Goal: Task Accomplishment & Management: Manage account settings

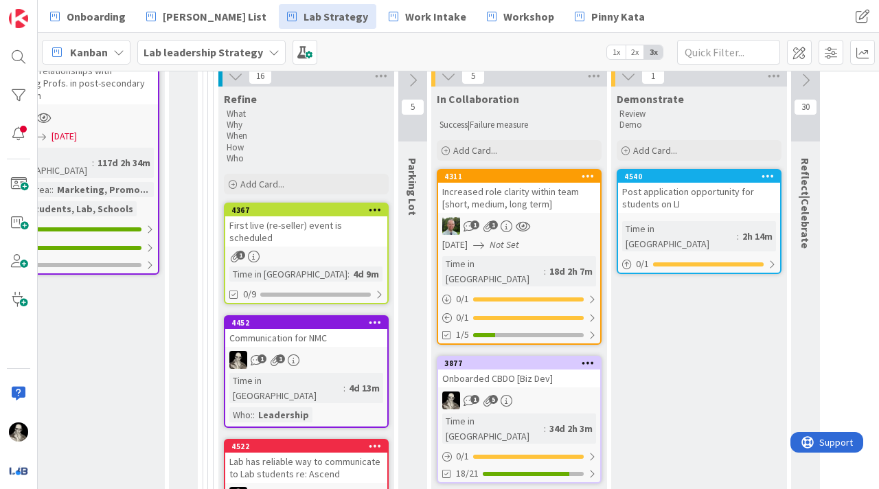
scroll to position [536, 1794]
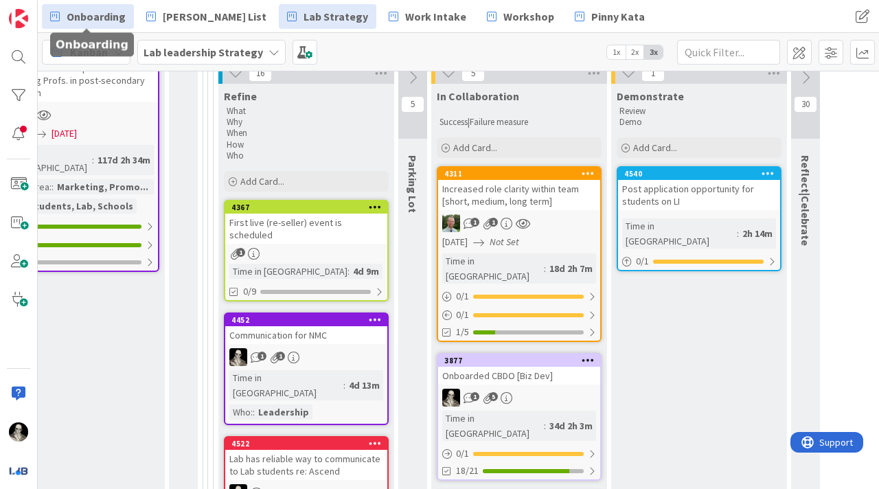
click at [115, 12] on span "Onboarding" at bounding box center [96, 16] width 59 height 16
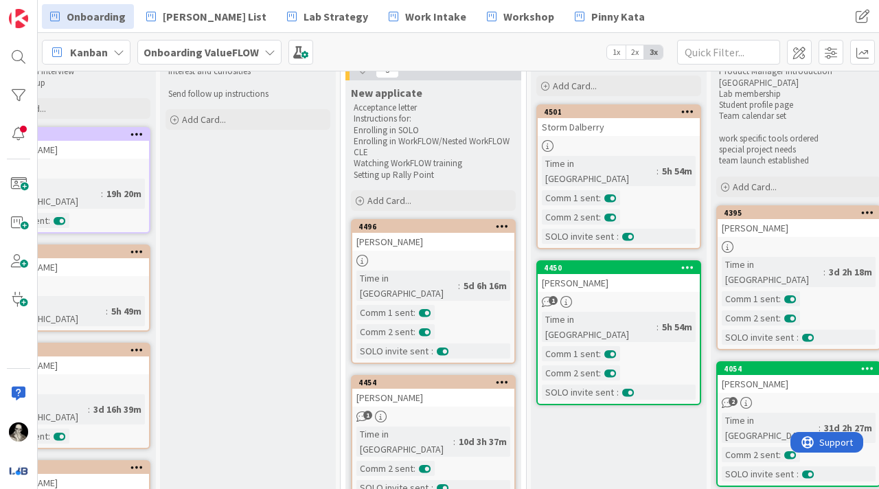
scroll to position [65, 242]
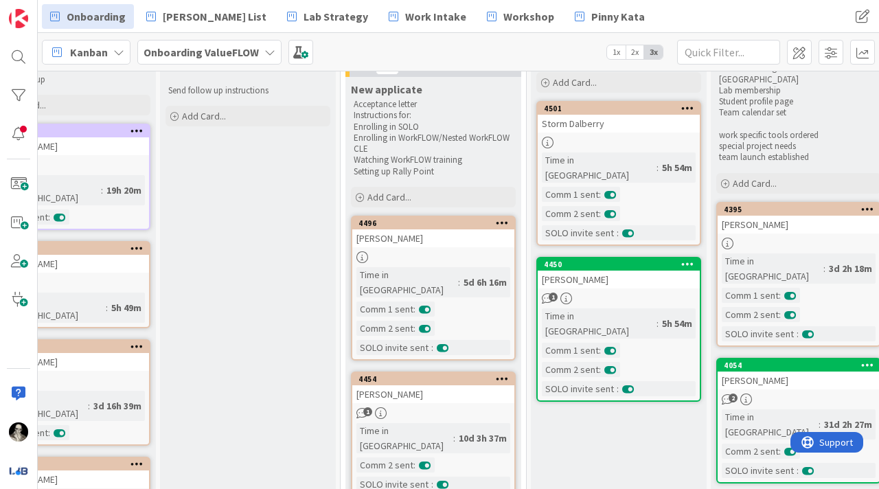
click at [438, 231] on div "[PERSON_NAME]" at bounding box center [433, 238] width 162 height 18
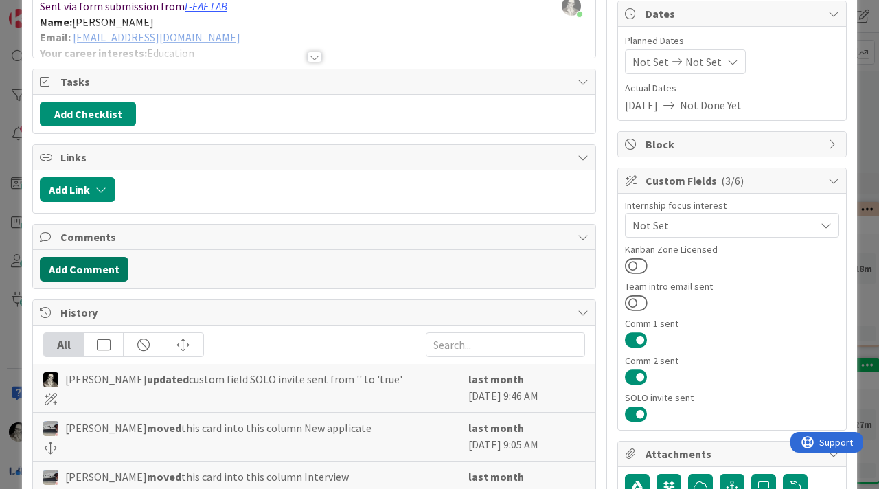
click at [118, 264] on button "Add Comment" at bounding box center [84, 269] width 89 height 25
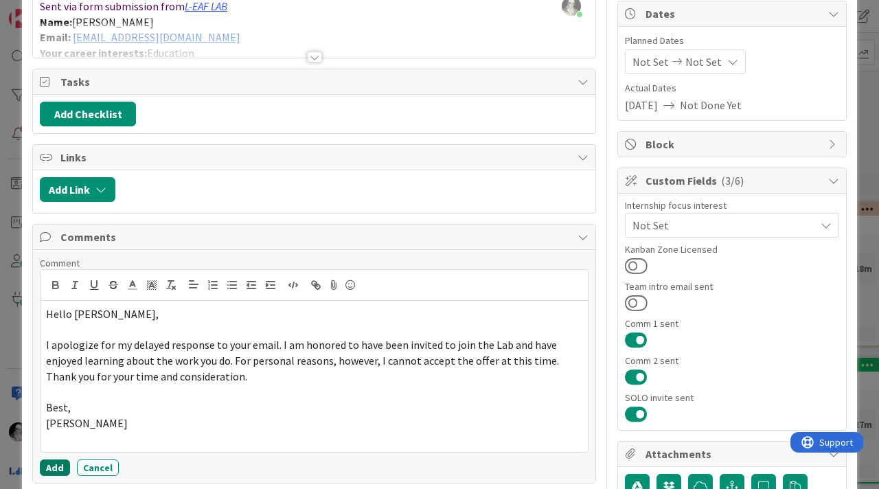
click at [49, 464] on button "Add" at bounding box center [55, 467] width 30 height 16
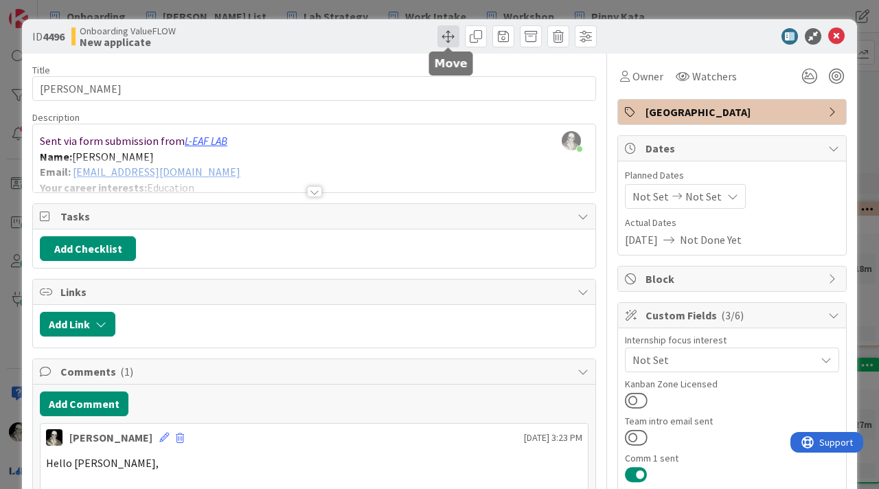
click at [449, 34] on span at bounding box center [448, 36] width 22 height 22
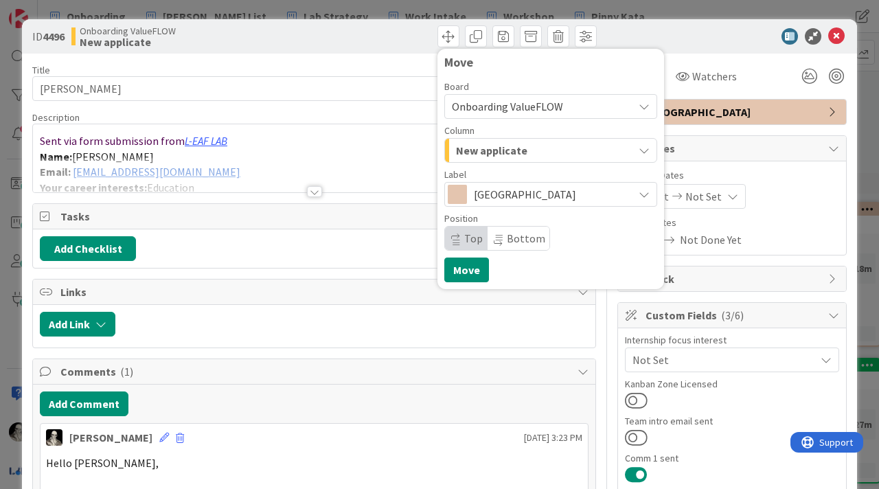
click at [500, 148] on span "New applicate" at bounding box center [491, 150] width 71 height 18
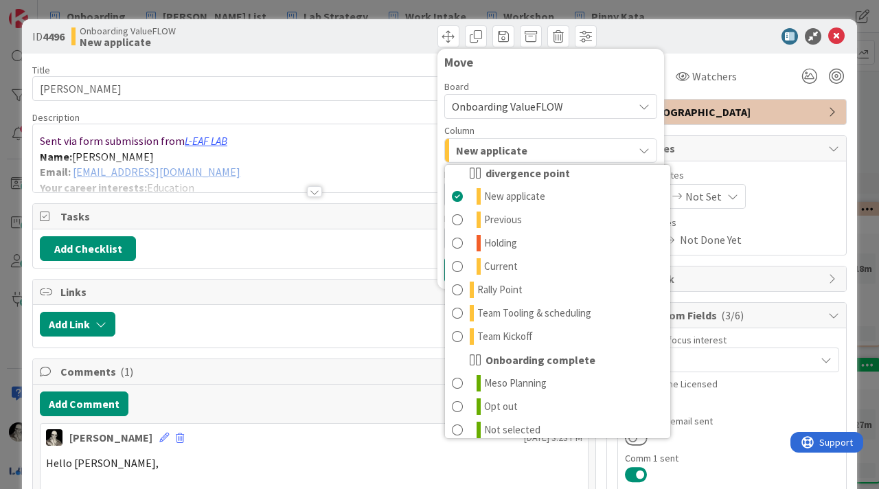
scroll to position [88, 0]
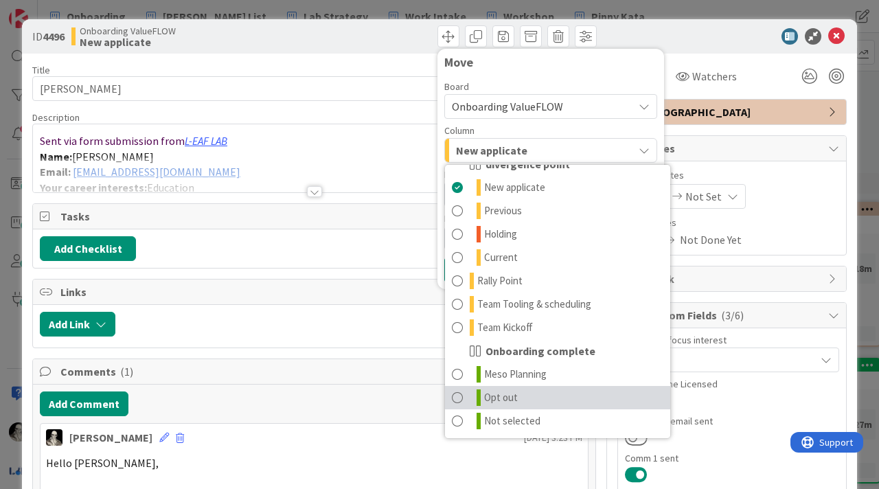
click at [460, 393] on span at bounding box center [457, 397] width 11 height 16
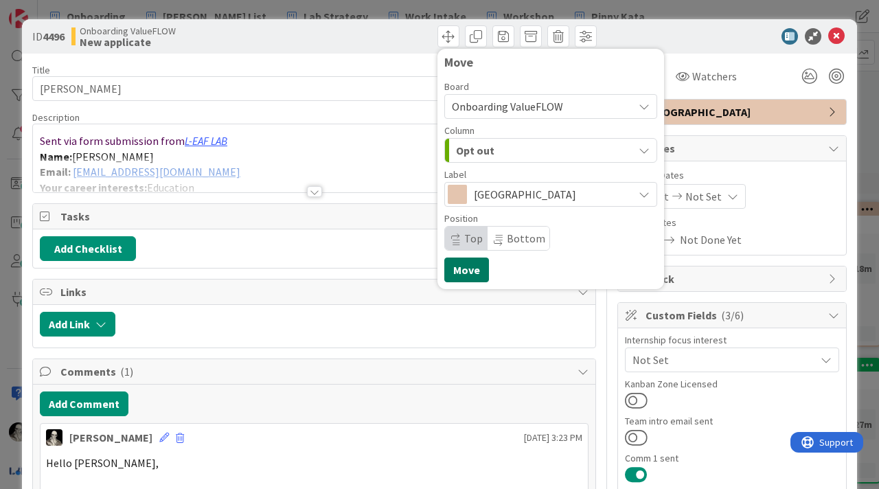
click at [469, 267] on button "Move" at bounding box center [466, 270] width 45 height 25
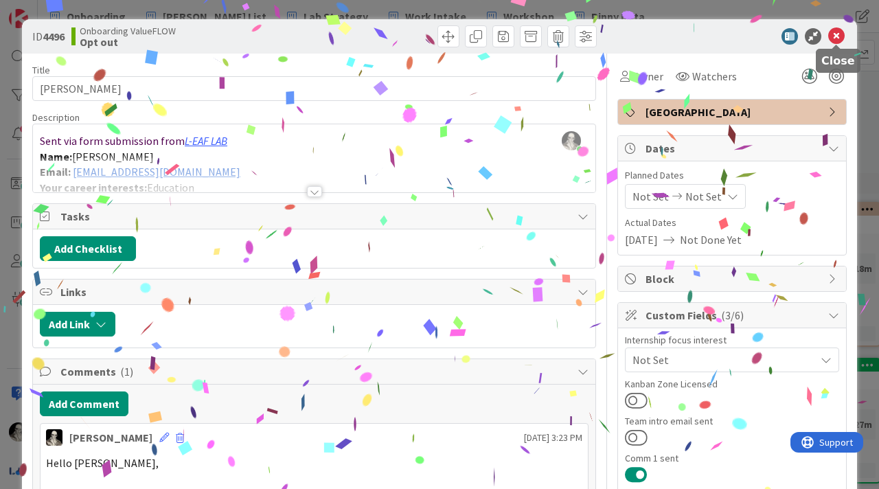
click at [839, 33] on icon at bounding box center [836, 36] width 16 height 16
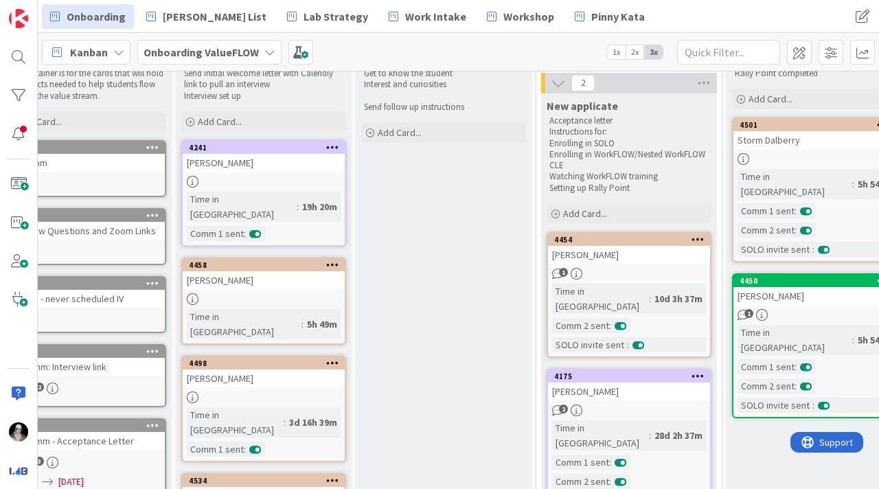
scroll to position [62, 47]
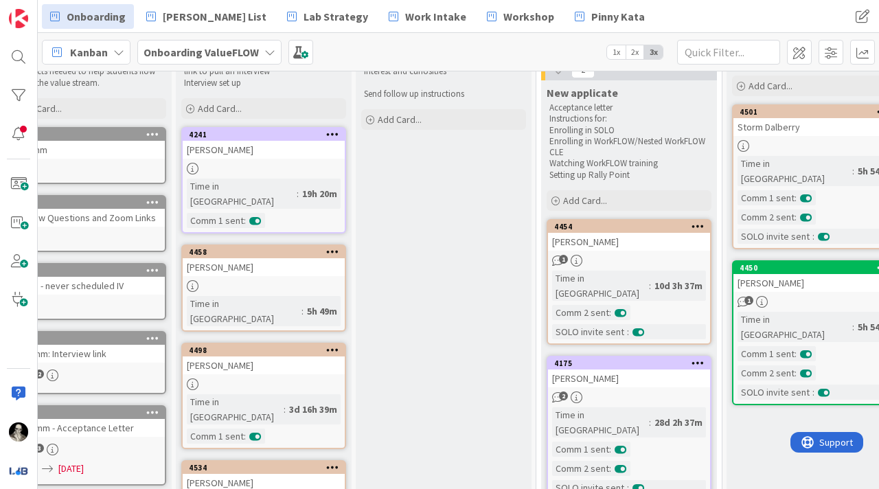
click at [283, 153] on div "[PERSON_NAME]" at bounding box center [264, 150] width 162 height 18
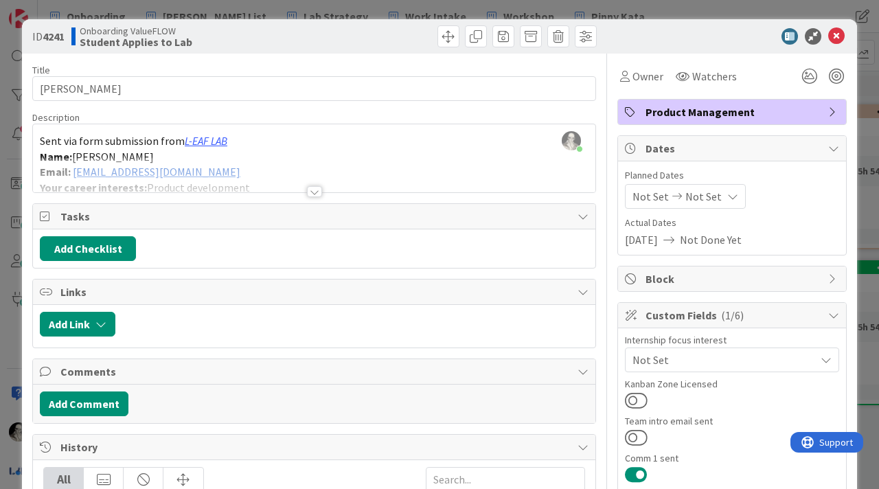
click at [316, 182] on div at bounding box center [314, 174] width 562 height 35
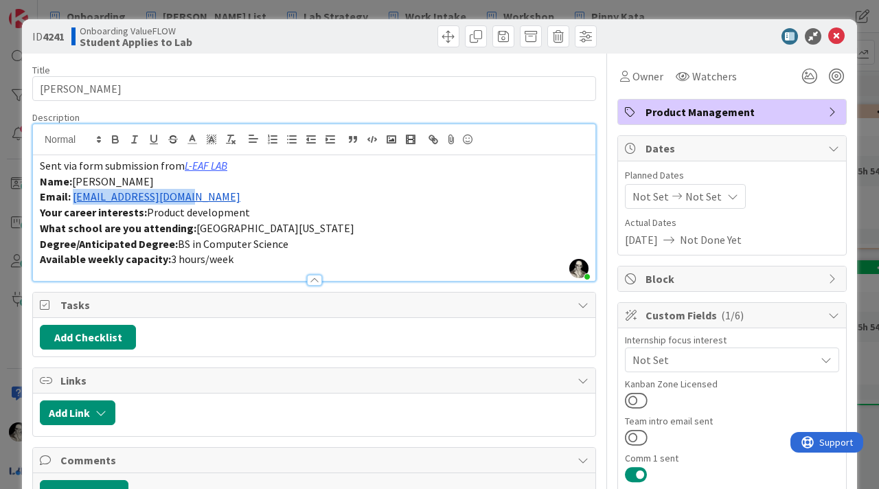
drag, startPoint x: 206, startPoint y: 200, endPoint x: 74, endPoint y: 197, distance: 131.9
click at [74, 197] on p "Email: [EMAIL_ADDRESS][DOMAIN_NAME]" at bounding box center [314, 197] width 549 height 16
copy link "[EMAIL_ADDRESS][DOMAIN_NAME]"
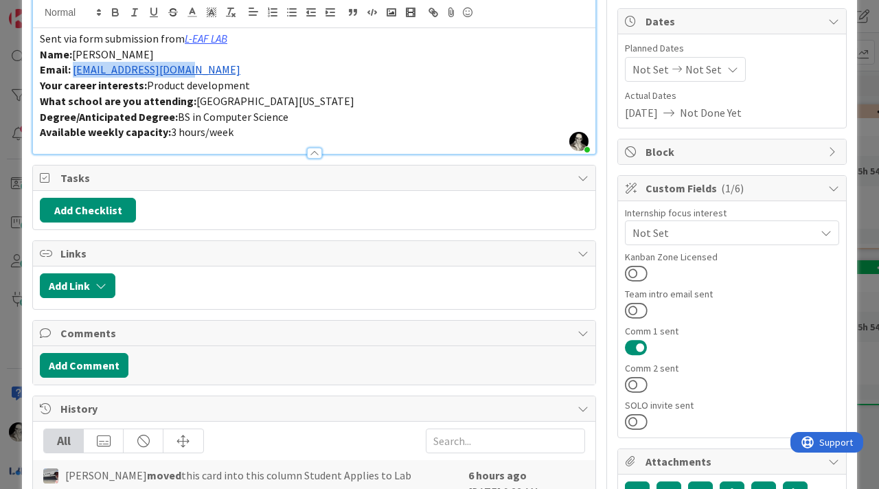
scroll to position [152, 0]
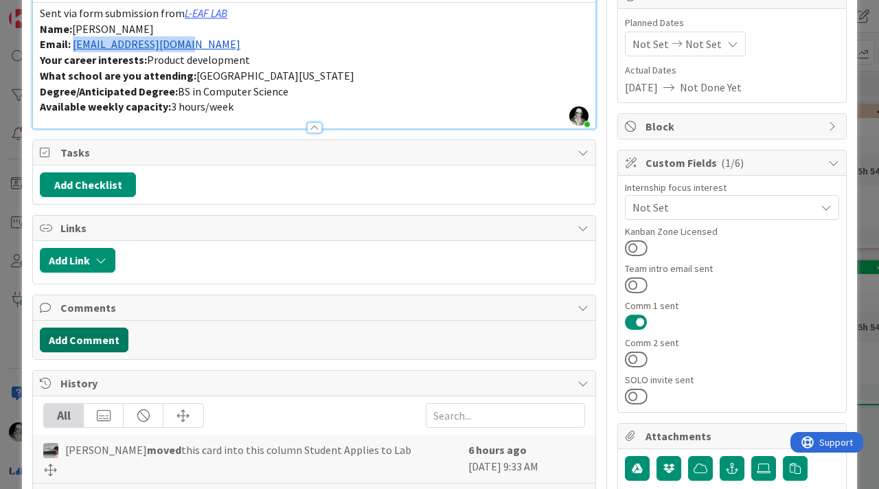
click at [111, 334] on button "Add Comment" at bounding box center [84, 340] width 89 height 25
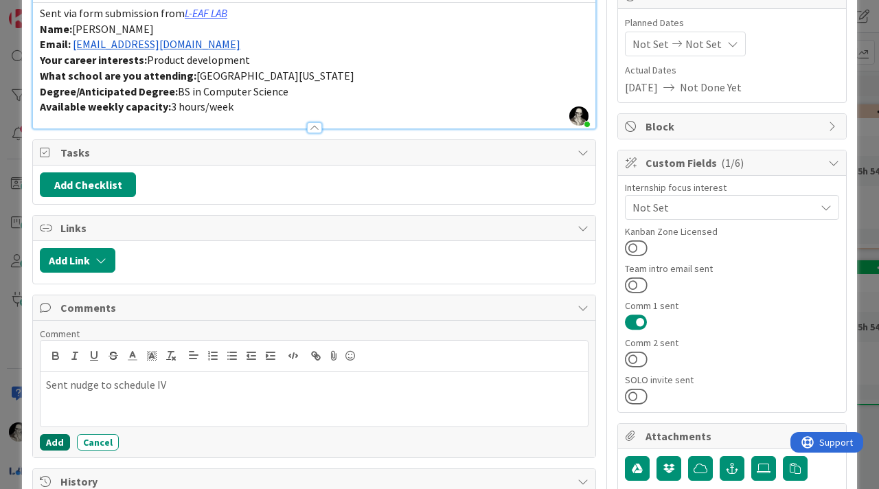
click at [55, 437] on button "Add" at bounding box center [55, 442] width 30 height 16
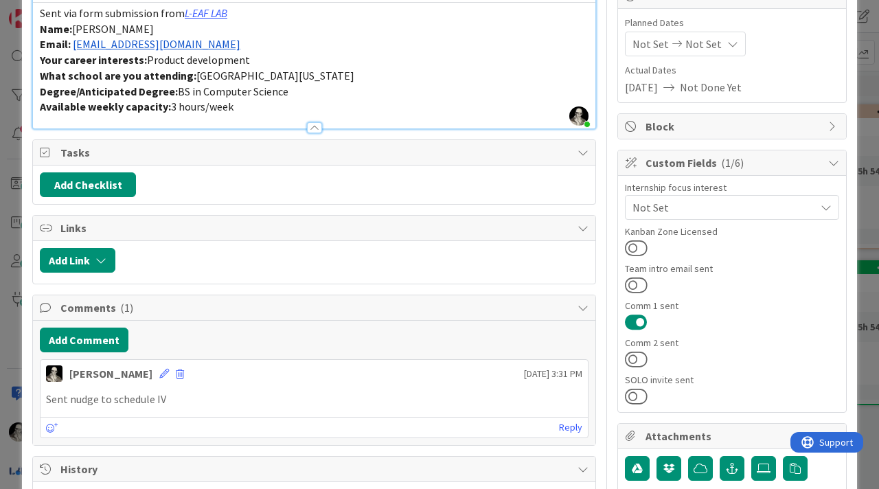
scroll to position [0, 0]
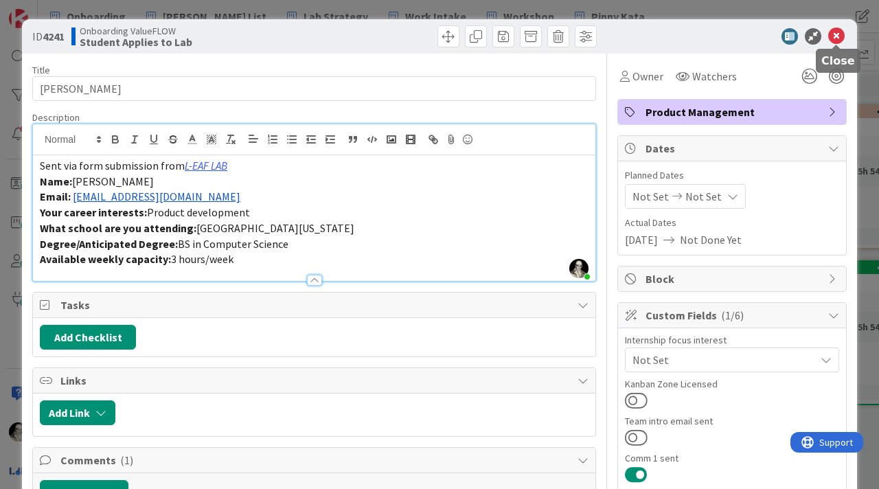
click at [834, 33] on icon at bounding box center [836, 36] width 16 height 16
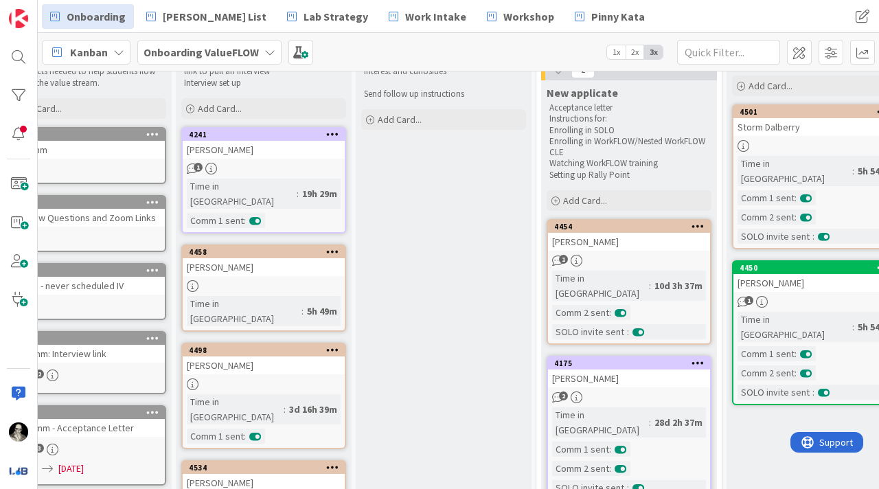
click at [285, 258] on div "[PERSON_NAME]" at bounding box center [264, 267] width 162 height 18
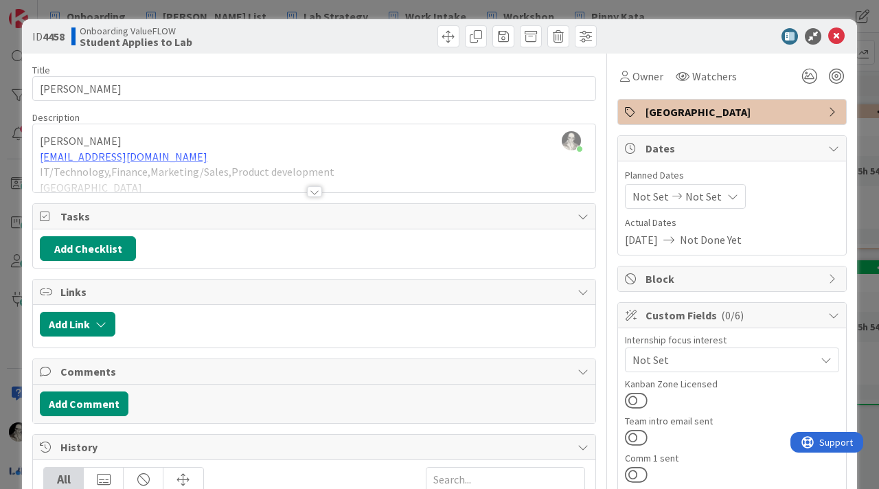
click at [316, 187] on div at bounding box center [314, 191] width 15 height 11
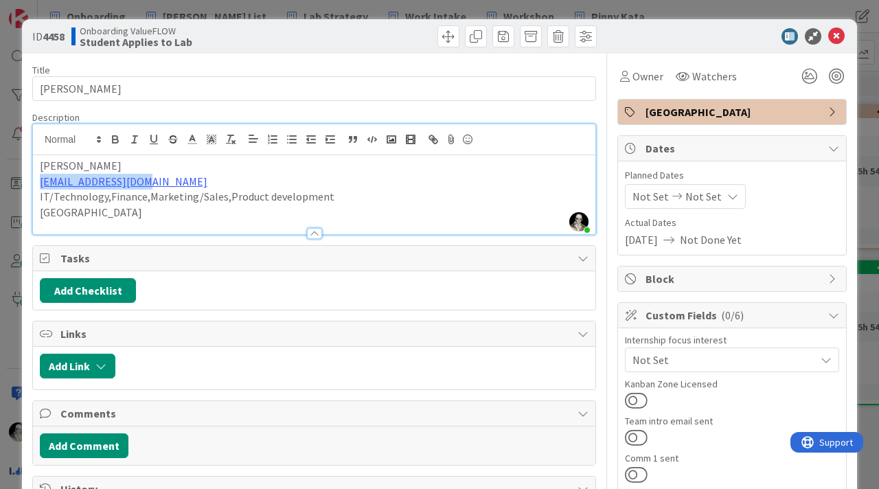
drag, startPoint x: 165, startPoint y: 185, endPoint x: 38, endPoint y: 187, distance: 127.1
click at [38, 187] on div "[PERSON_NAME] [EMAIL_ADDRESS][DOMAIN_NAME] IT/Technology,Finance,Marketing/Sale…" at bounding box center [314, 194] width 562 height 79
copy link "[EMAIL_ADDRESS][DOMAIN_NAME]"
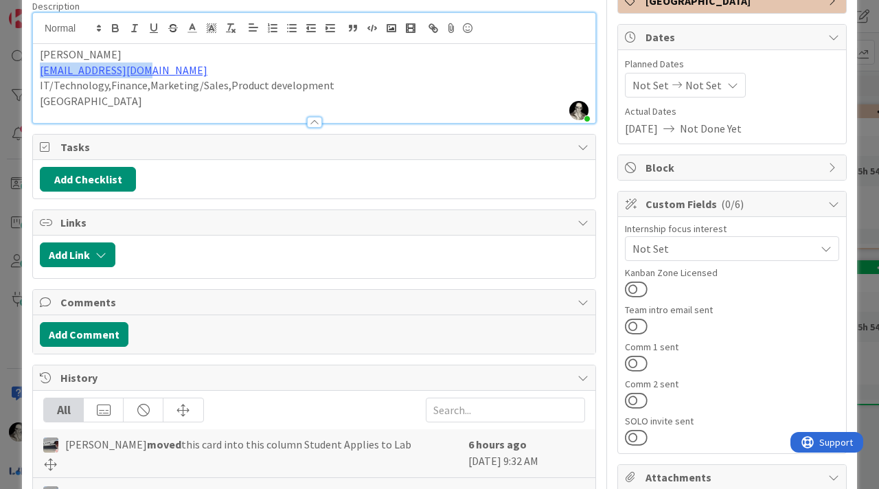
scroll to position [127, 0]
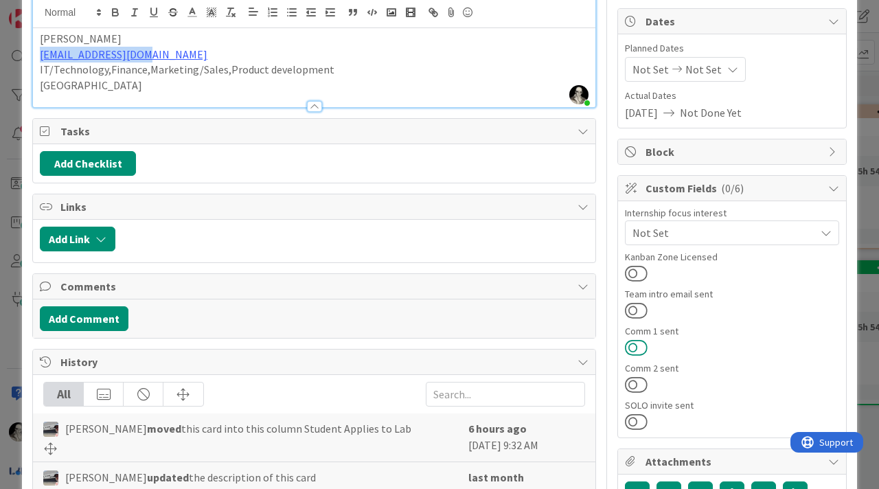
click at [635, 341] on button at bounding box center [636, 348] width 23 height 18
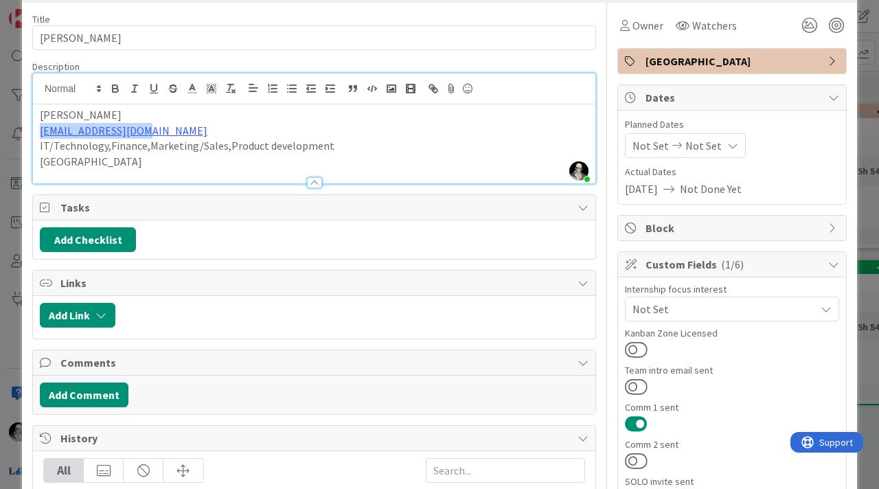
scroll to position [0, 0]
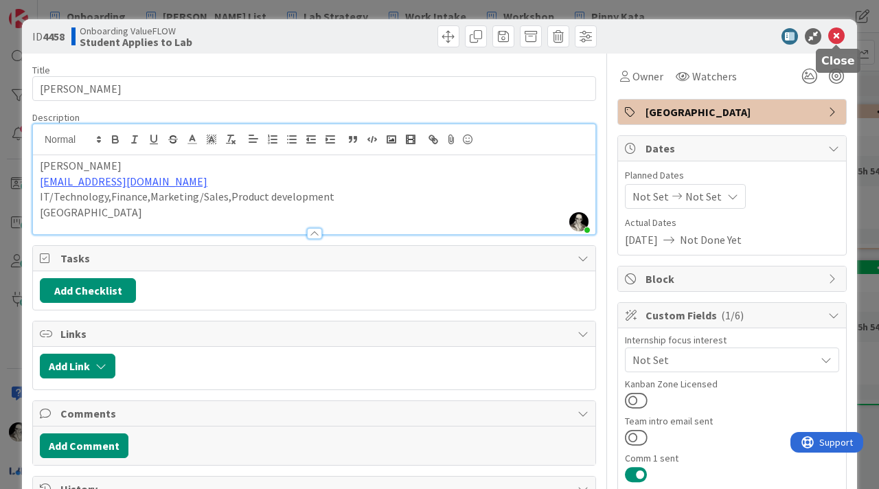
click at [839, 33] on icon at bounding box center [836, 36] width 16 height 16
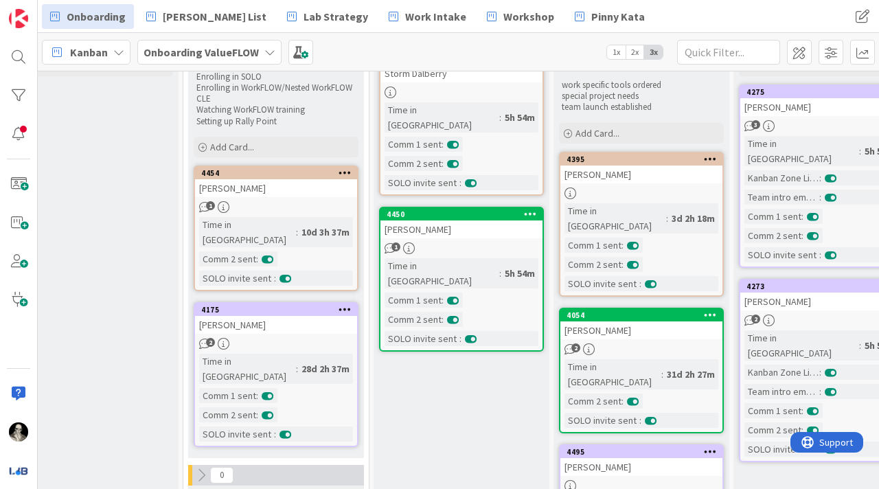
scroll to position [115, 396]
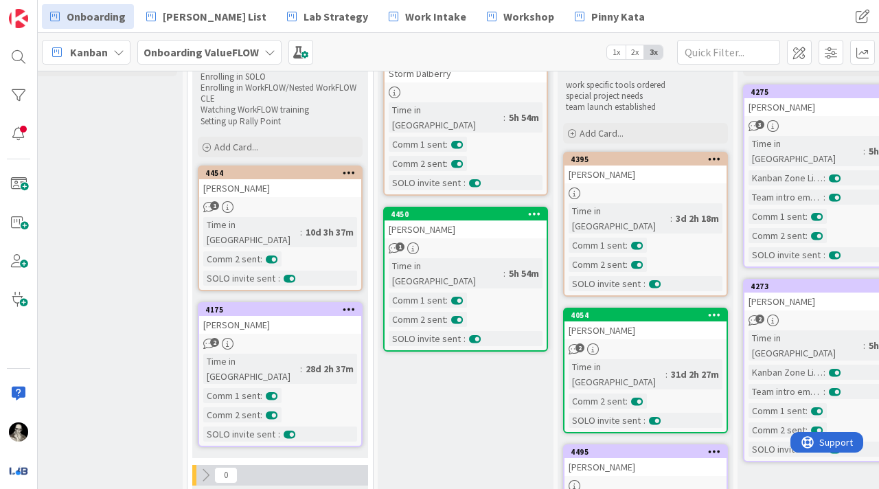
click at [297, 316] on div "[PERSON_NAME]" at bounding box center [280, 325] width 162 height 18
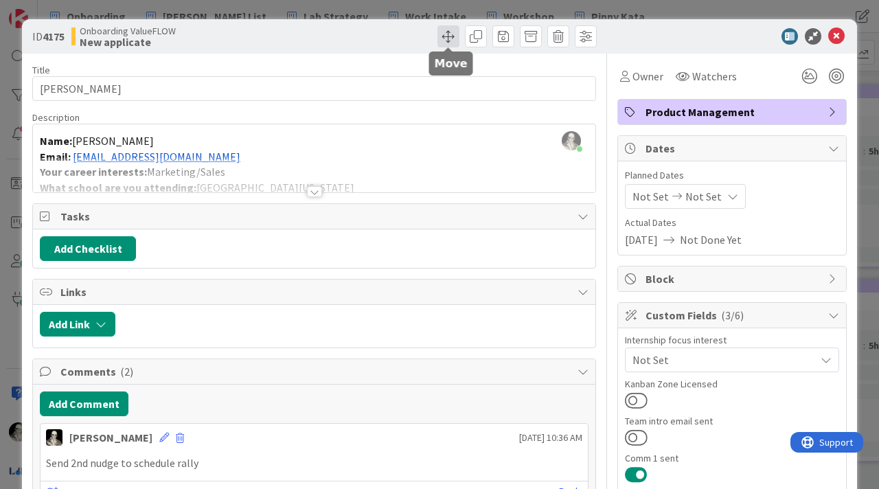
click at [446, 32] on span at bounding box center [448, 36] width 22 height 22
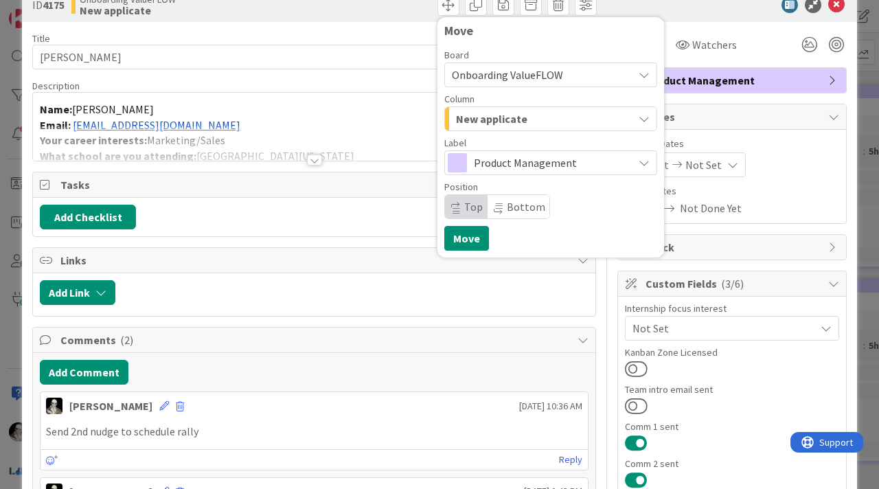
scroll to position [47, 0]
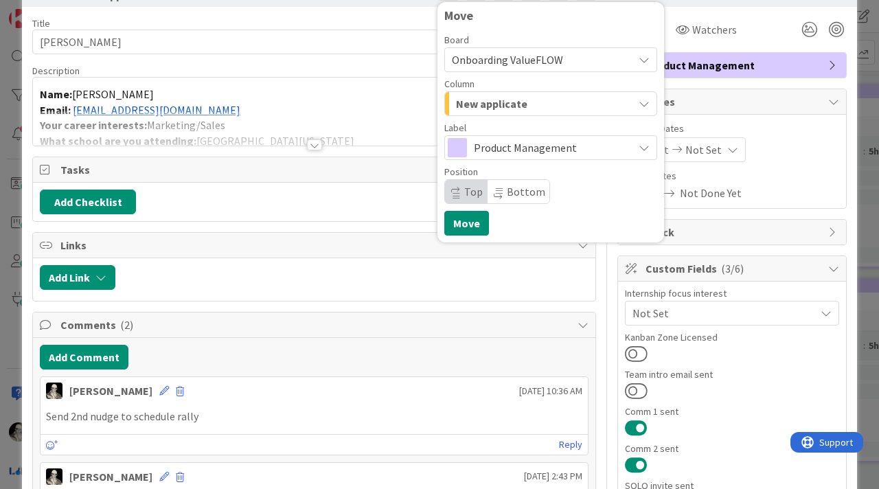
click at [503, 95] on span "New applicate" at bounding box center [491, 104] width 71 height 18
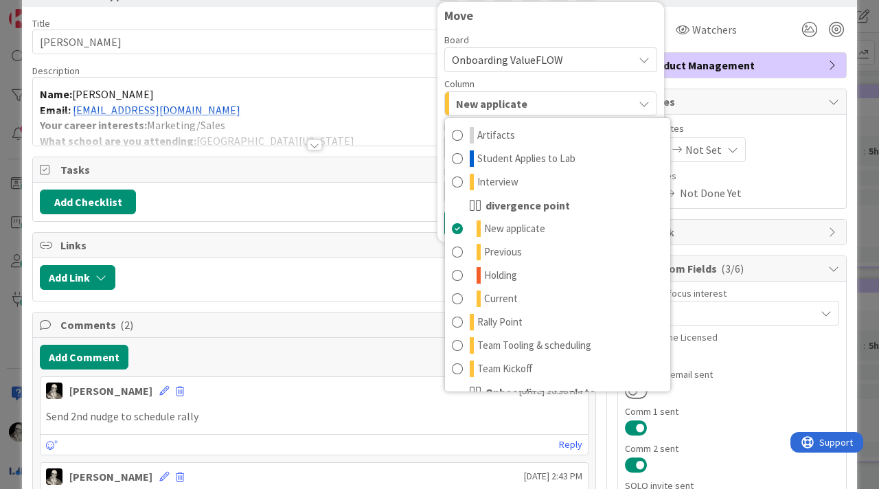
scroll to position [88, 0]
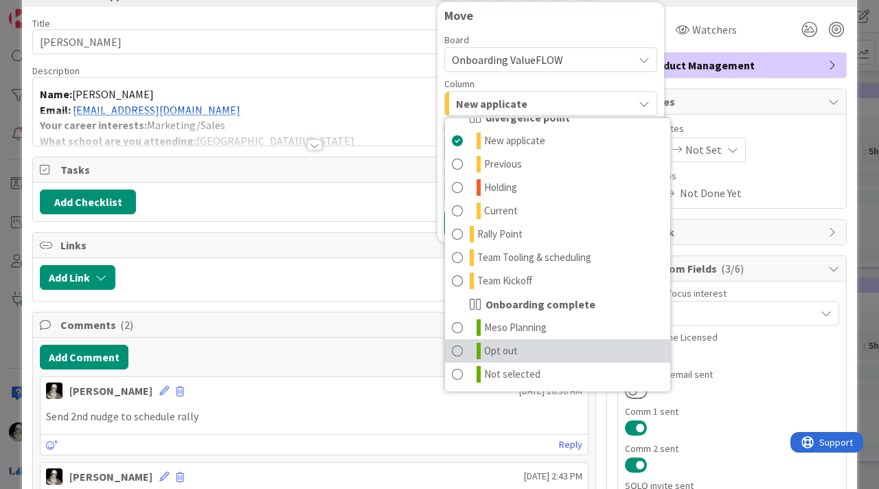
click at [459, 348] on span at bounding box center [457, 351] width 11 height 16
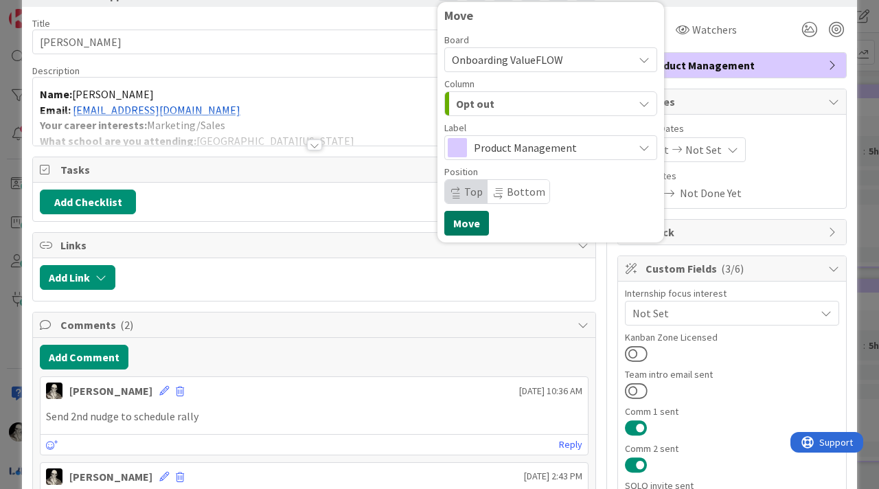
click at [462, 216] on button "Move" at bounding box center [466, 223] width 45 height 25
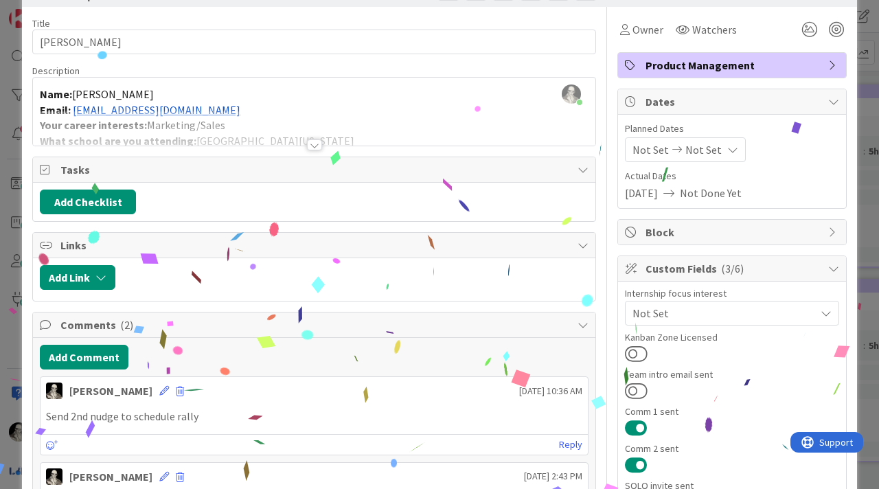
scroll to position [0, 0]
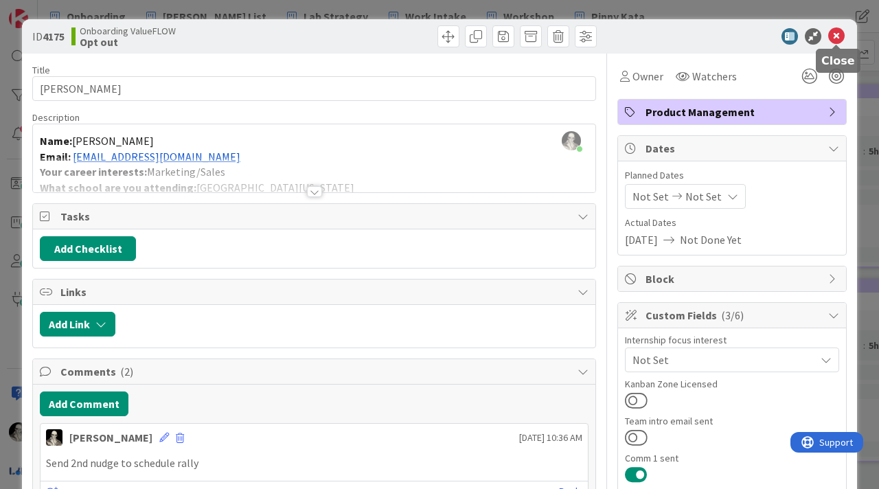
click at [838, 32] on icon at bounding box center [836, 36] width 16 height 16
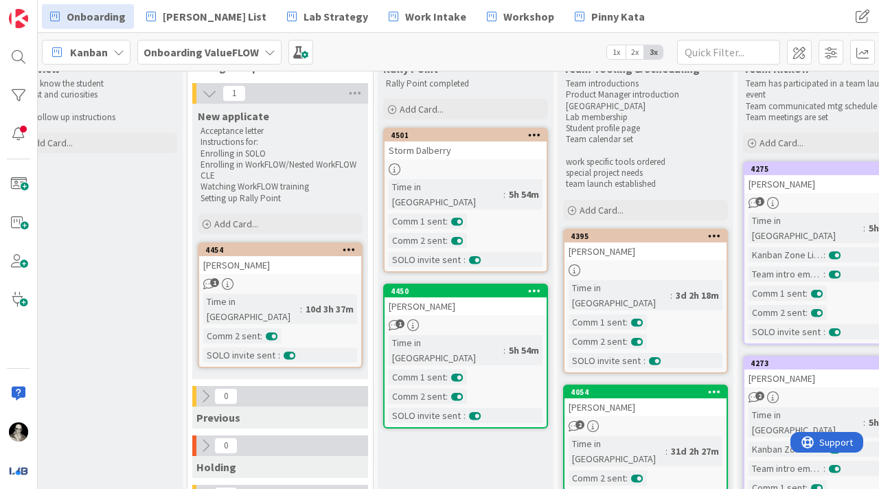
scroll to position [45, 396]
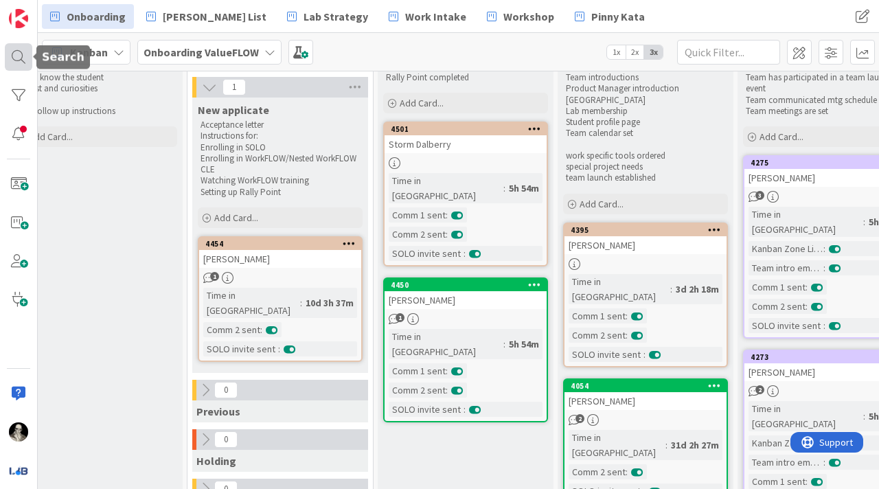
click at [14, 58] on div at bounding box center [18, 56] width 27 height 27
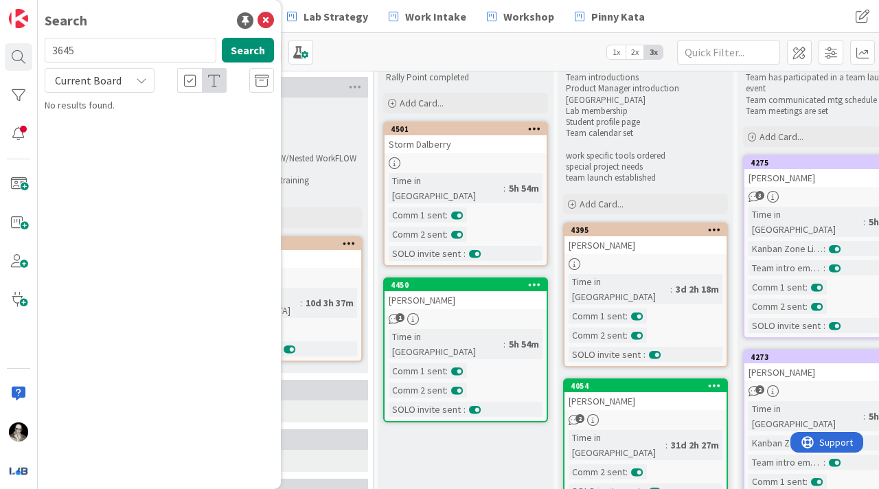
click at [139, 77] on icon at bounding box center [141, 80] width 11 height 11
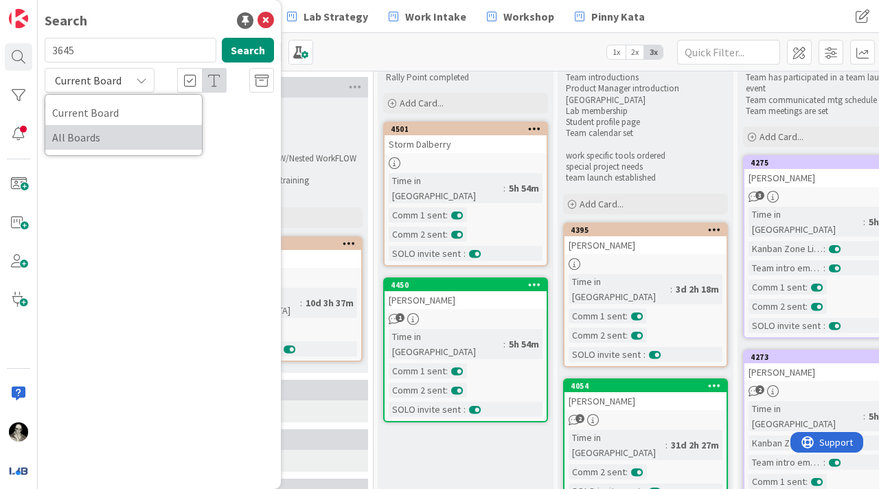
click at [117, 129] on span "All Boards" at bounding box center [123, 137] width 143 height 21
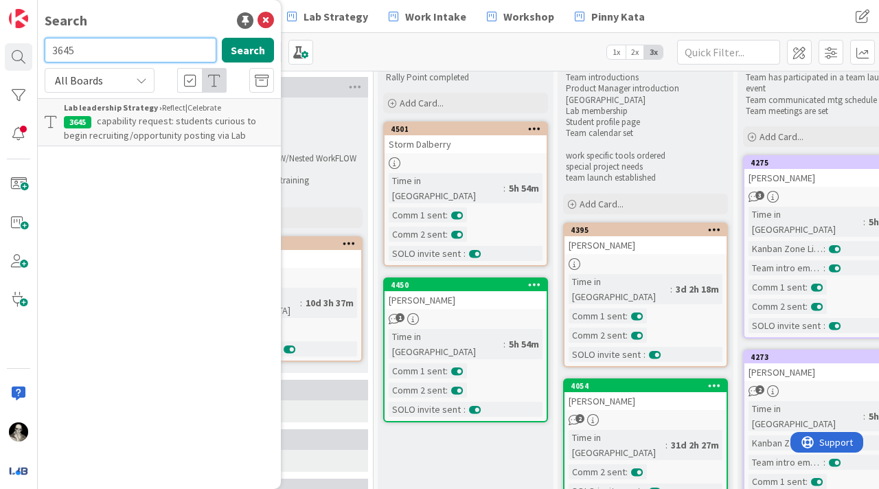
click at [102, 43] on input "3645" at bounding box center [131, 50] width 172 height 25
click at [266, 18] on icon at bounding box center [266, 20] width 16 height 16
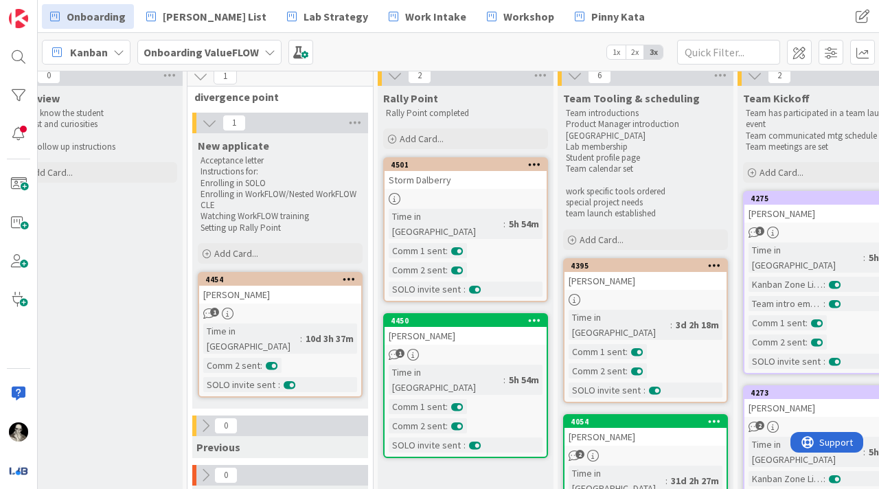
scroll to position [0, 396]
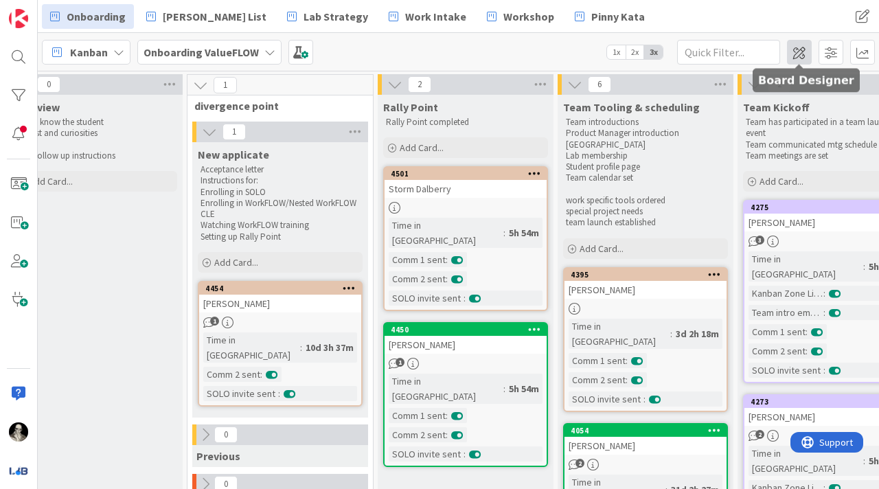
click at [798, 50] on span at bounding box center [799, 52] width 25 height 25
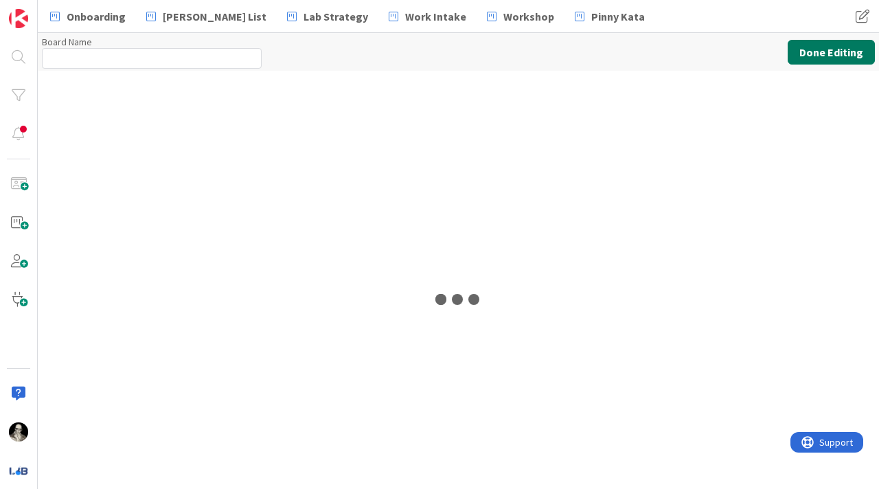
type input "Onboarding ValueFLOW"
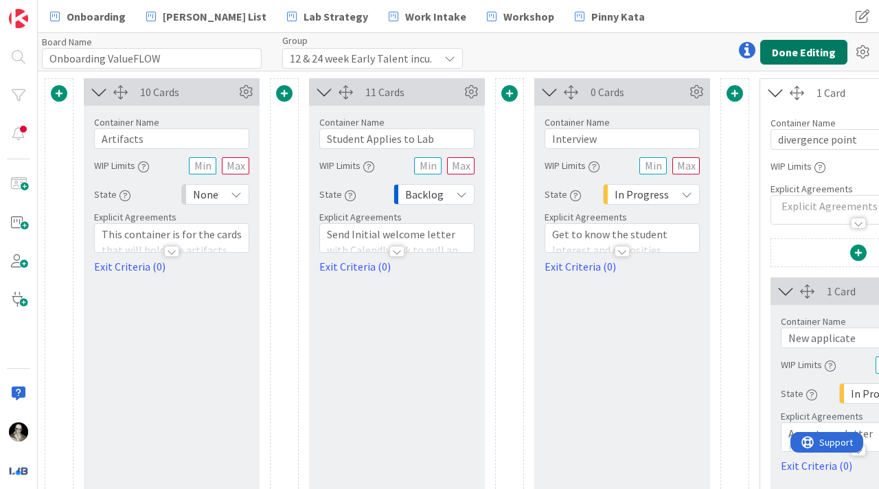
click at [794, 49] on button "Done Editing" at bounding box center [803, 52] width 87 height 25
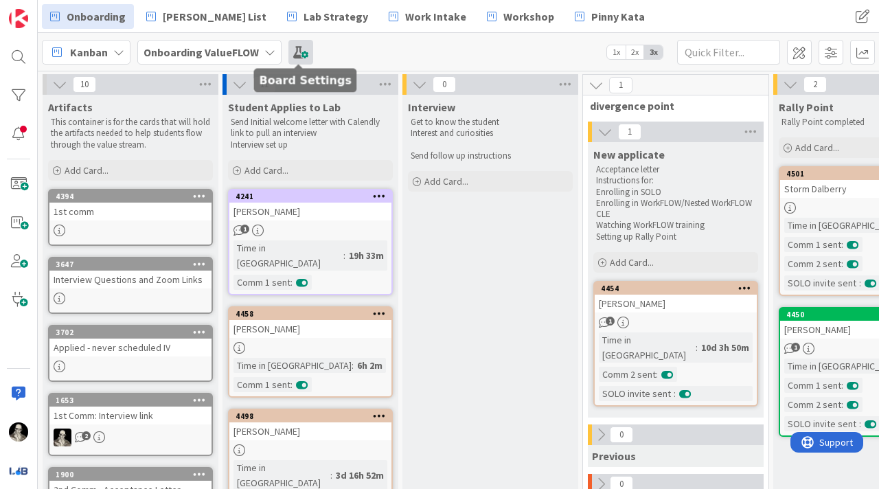
click at [295, 56] on span at bounding box center [300, 52] width 25 height 25
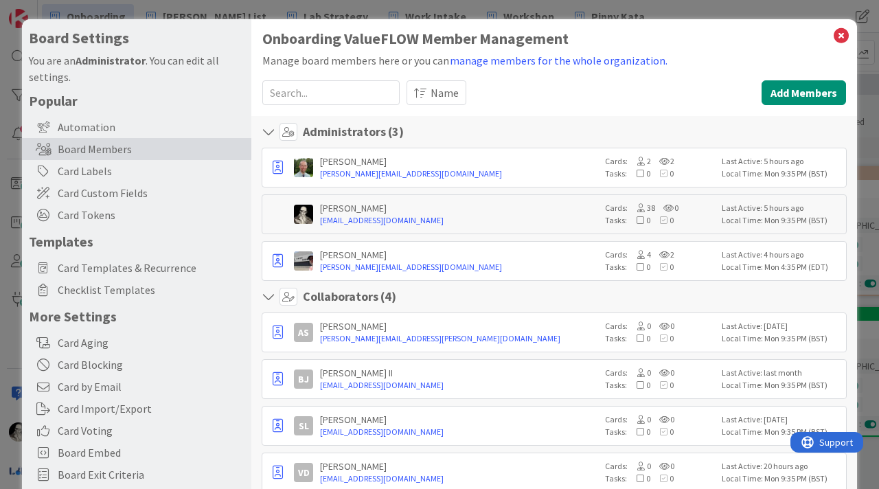
click at [304, 91] on input at bounding box center [330, 92] width 137 height 25
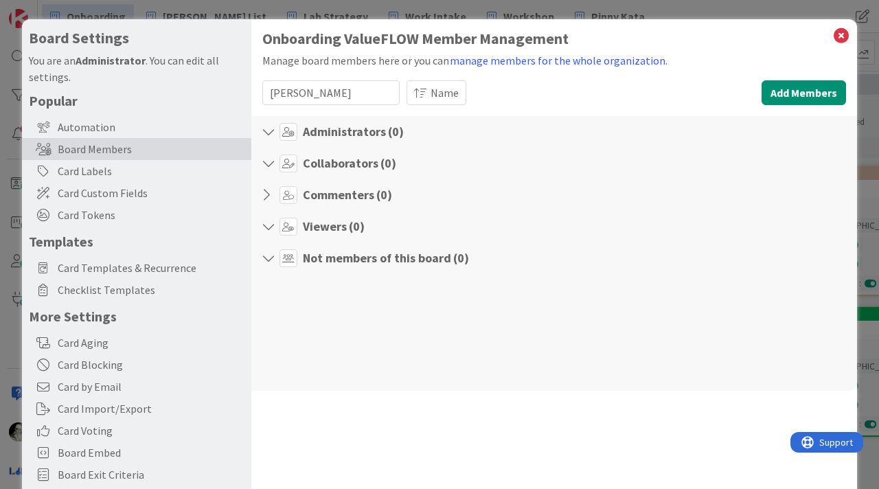
type input "[PERSON_NAME]"
click at [843, 31] on icon at bounding box center [841, 35] width 18 height 19
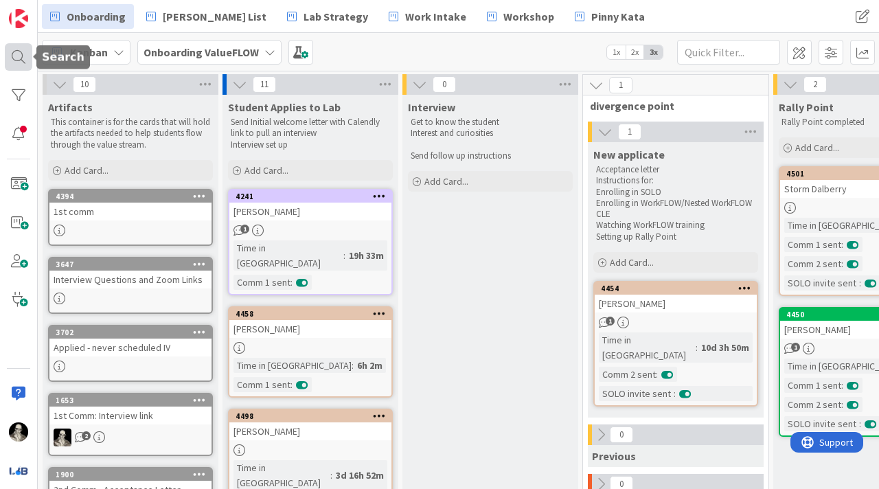
click at [19, 54] on div at bounding box center [18, 56] width 27 height 27
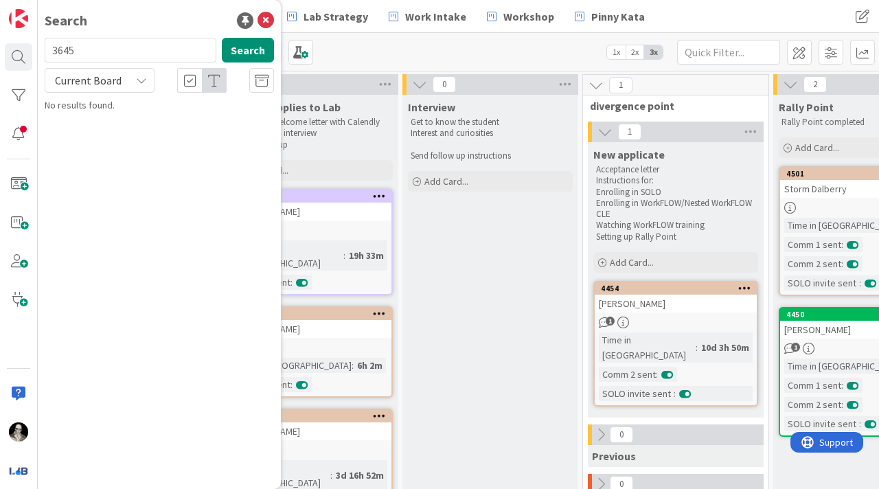
click at [144, 77] on icon at bounding box center [141, 80] width 11 height 11
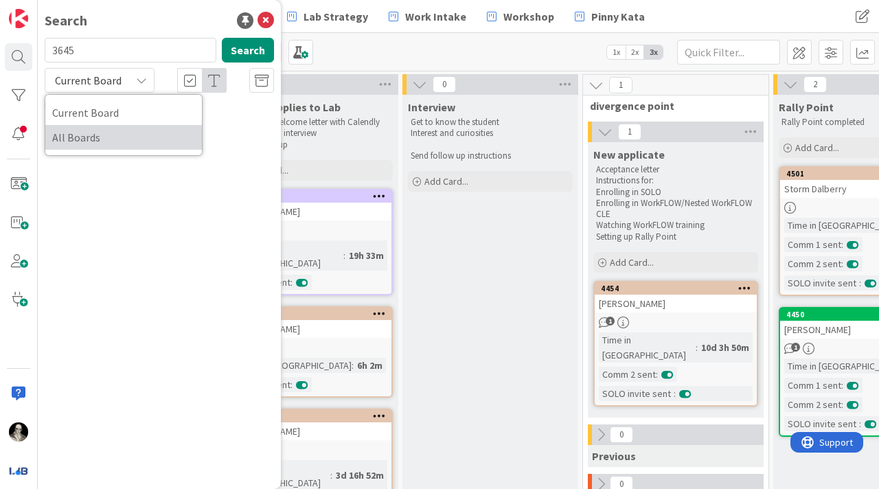
click at [121, 130] on span "All Boards" at bounding box center [123, 137] width 143 height 21
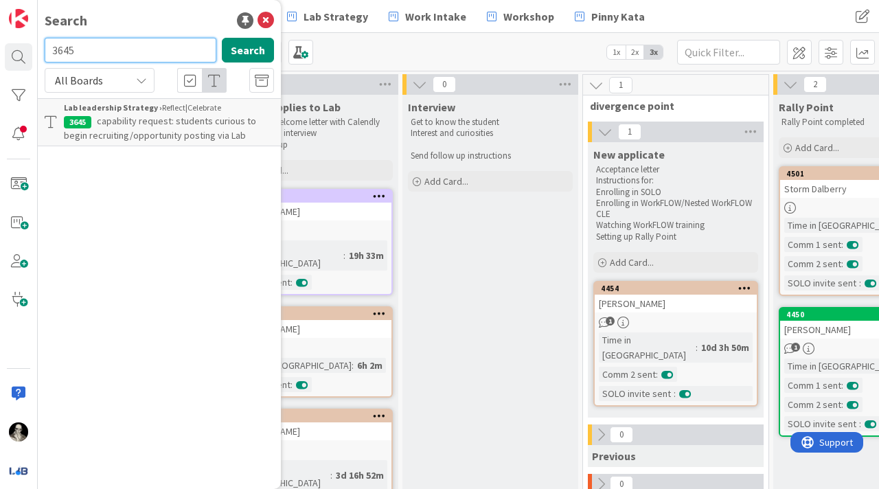
click at [103, 50] on input "3645" at bounding box center [131, 50] width 172 height 25
paste input "[PERSON_NAME]"
type input "[PERSON_NAME]"
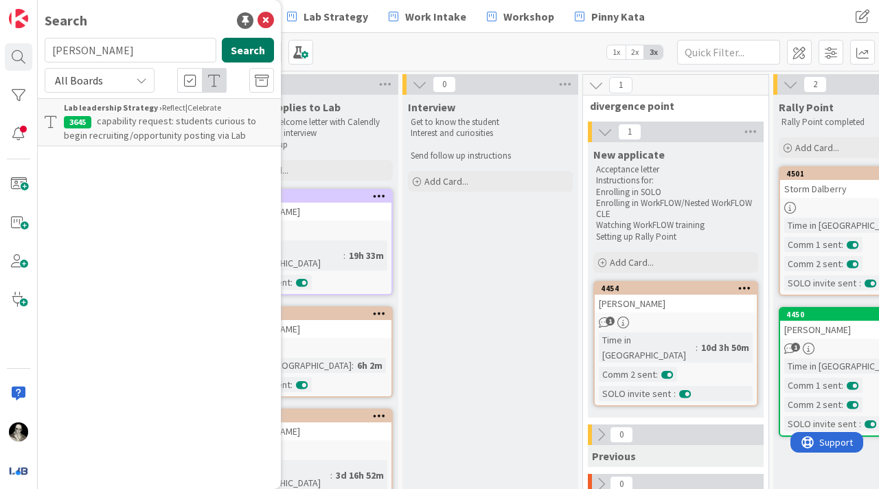
click at [232, 43] on button "Search" at bounding box center [248, 50] width 52 height 25
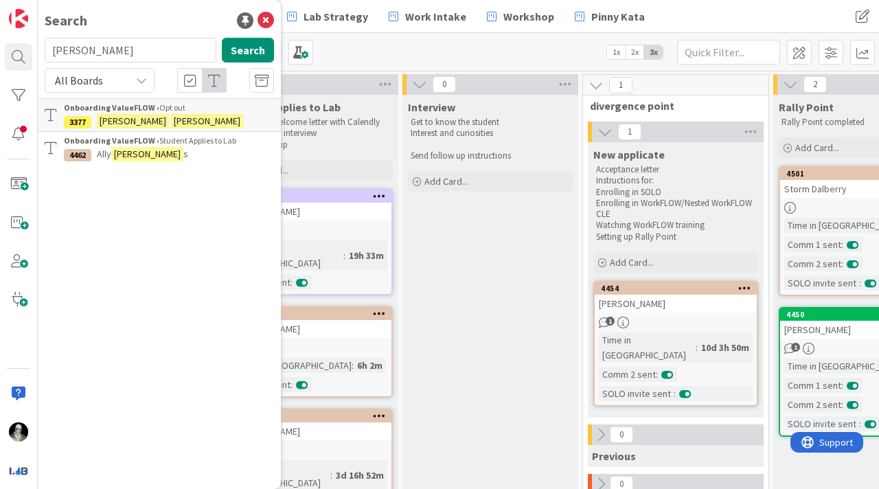
click at [196, 112] on div "Onboarding ValueFLOW › Opt out" at bounding box center [169, 108] width 210 height 12
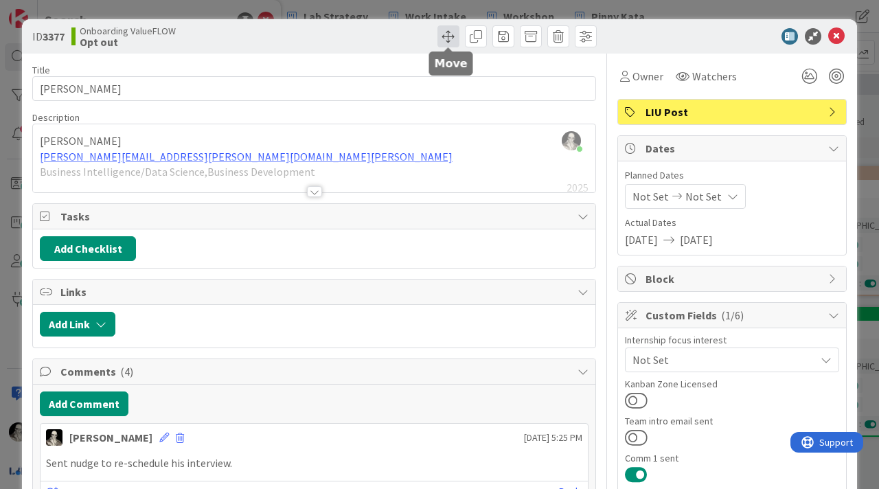
click at [448, 30] on span at bounding box center [448, 36] width 22 height 22
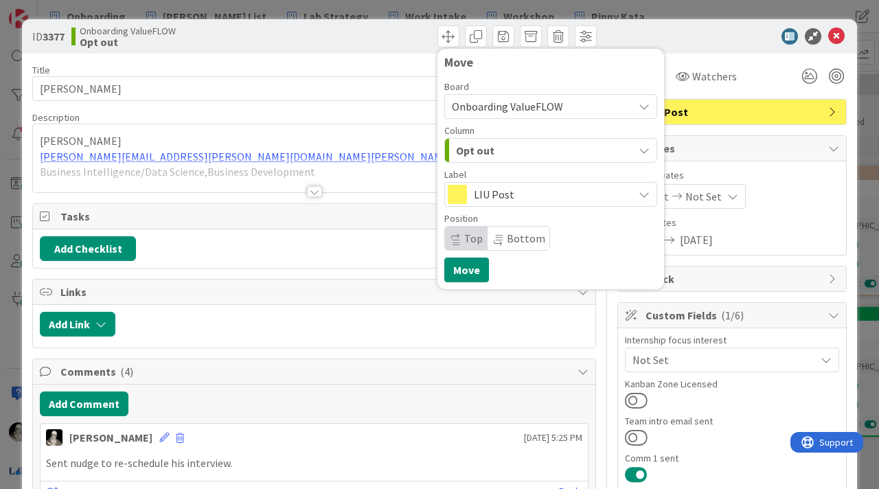
click at [514, 150] on div "Opt out" at bounding box center [543, 150] width 181 height 22
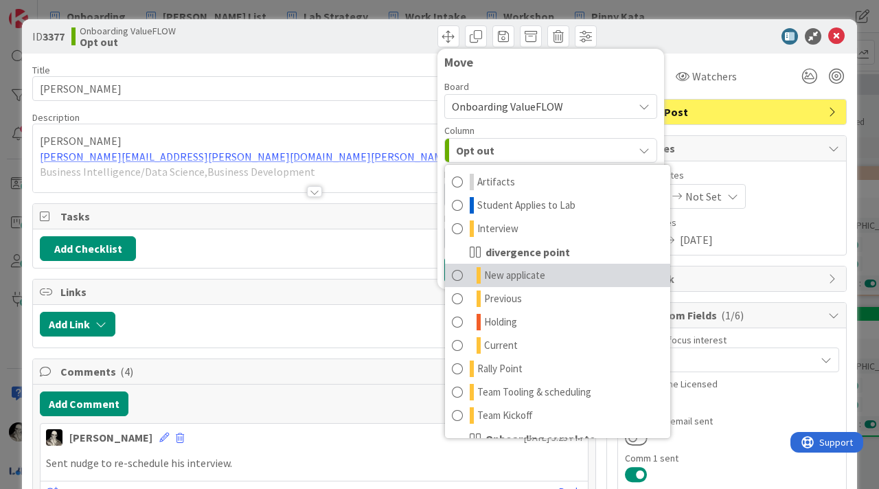
click at [457, 272] on span at bounding box center [457, 275] width 11 height 16
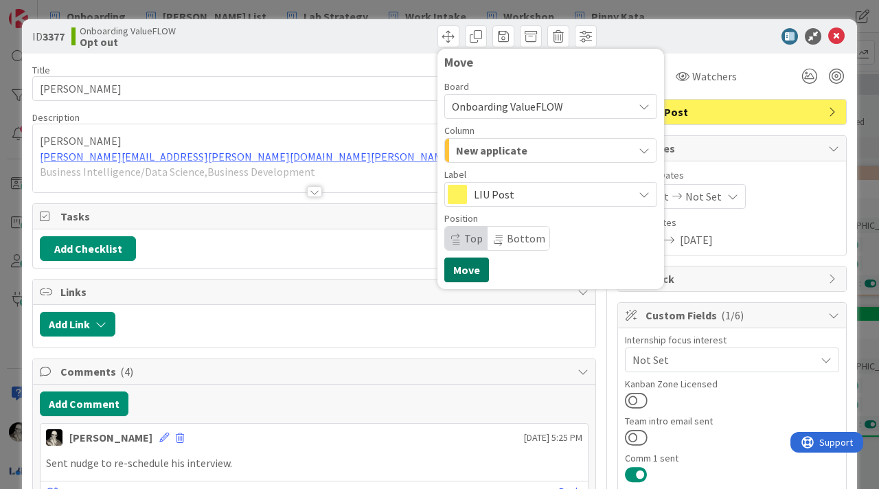
click at [473, 262] on button "Move" at bounding box center [466, 270] width 45 height 25
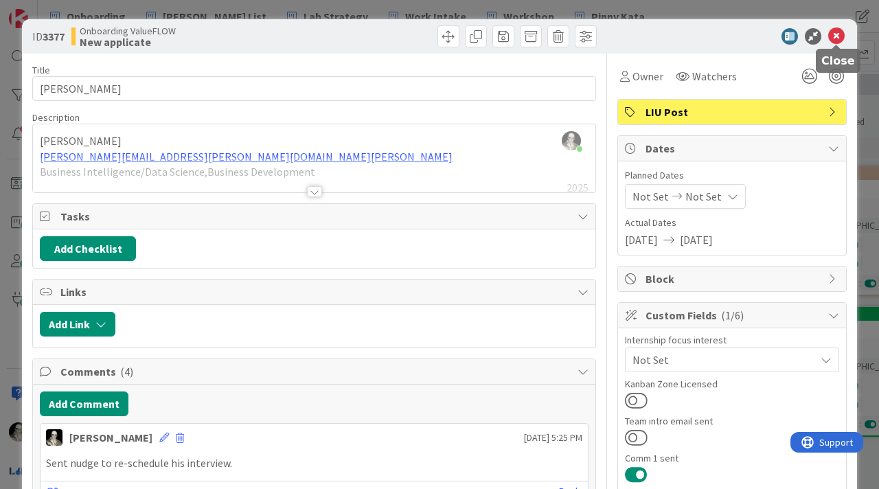
click at [837, 34] on icon at bounding box center [836, 36] width 16 height 16
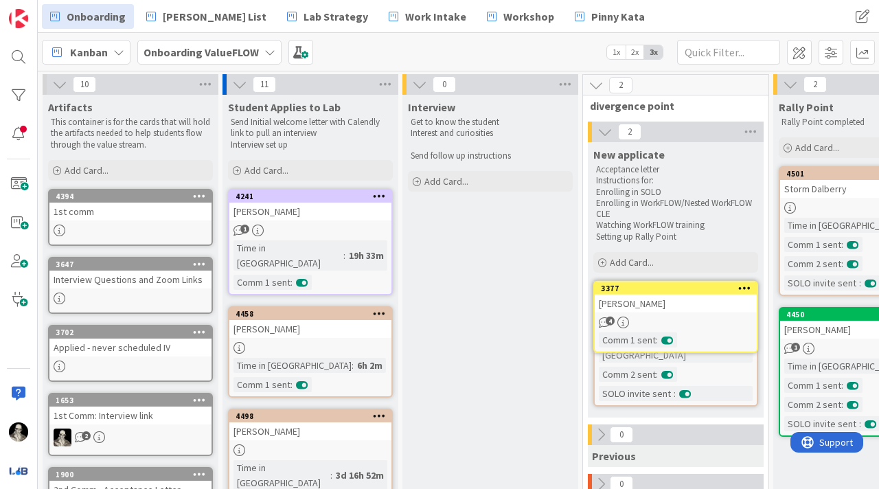
scroll to position [0, 11]
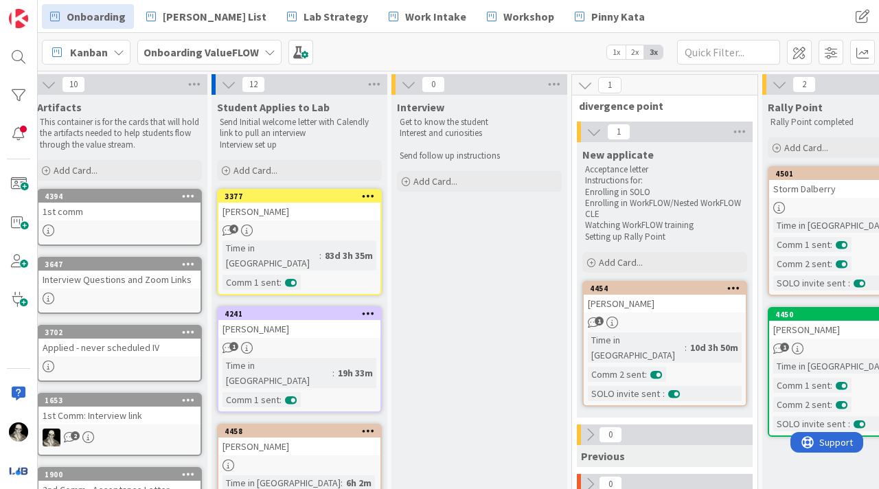
click at [306, 221] on link "3377 [PERSON_NAME] 4 Time in [GEOGRAPHIC_DATA] : 83d 3h 35m Comm 1 sent :" at bounding box center [299, 242] width 165 height 106
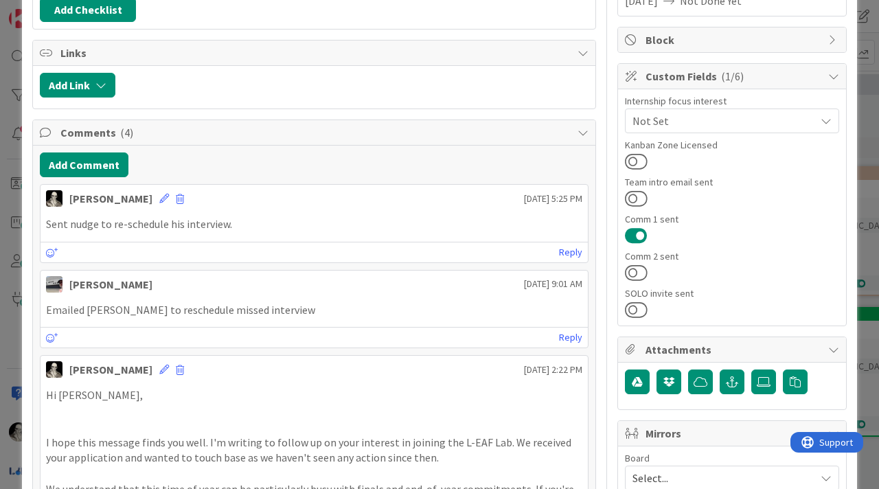
scroll to position [227, 0]
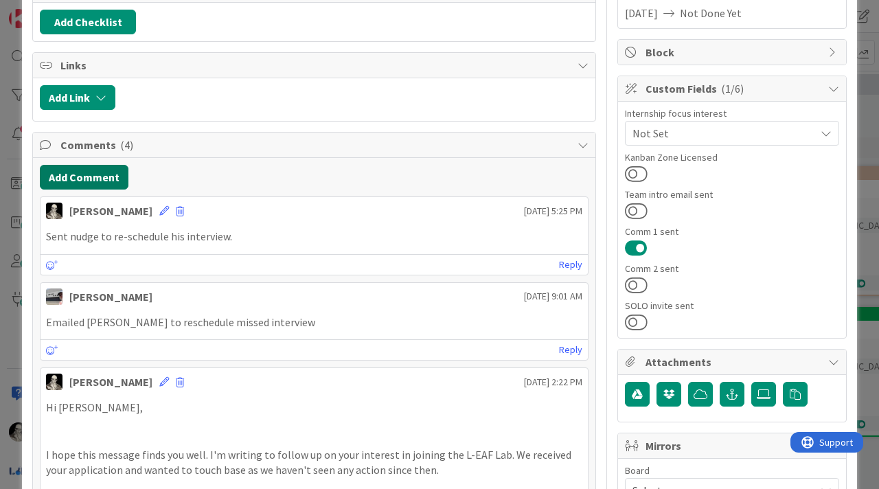
click at [108, 174] on button "Add Comment" at bounding box center [84, 177] width 89 height 25
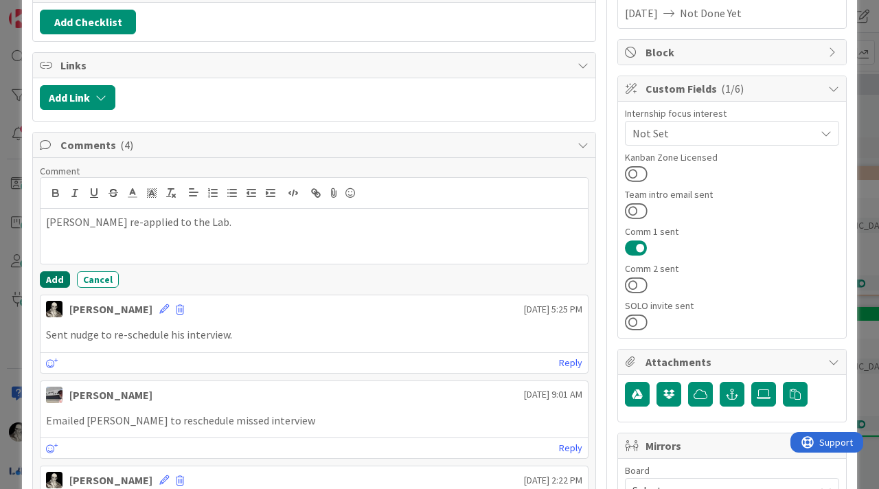
click at [53, 279] on button "Add" at bounding box center [55, 279] width 30 height 16
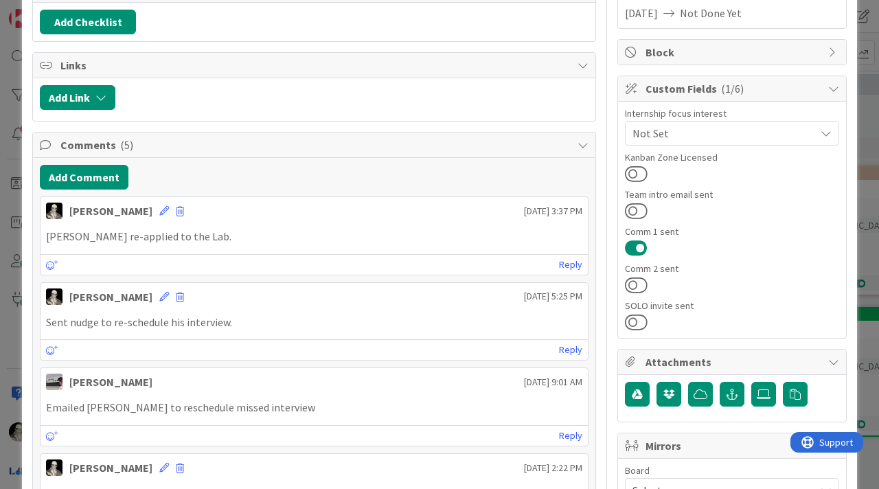
scroll to position [0, 0]
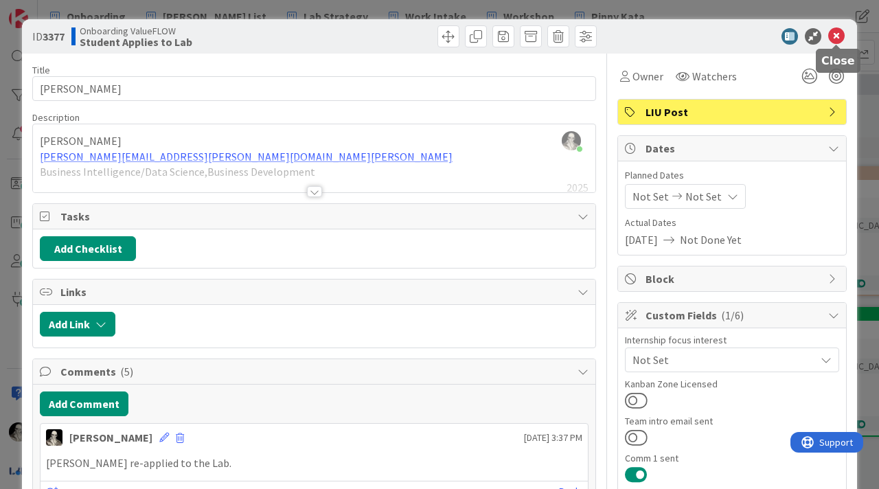
click at [837, 36] on icon at bounding box center [836, 36] width 16 height 16
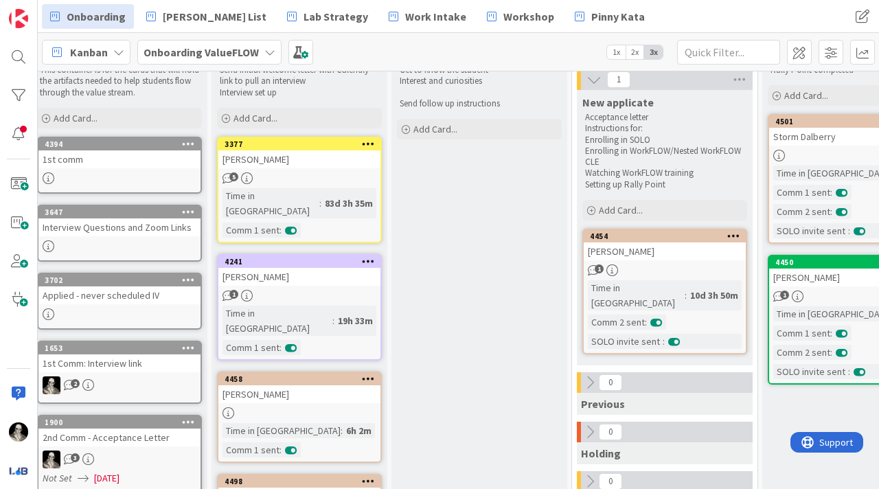
scroll to position [60, 11]
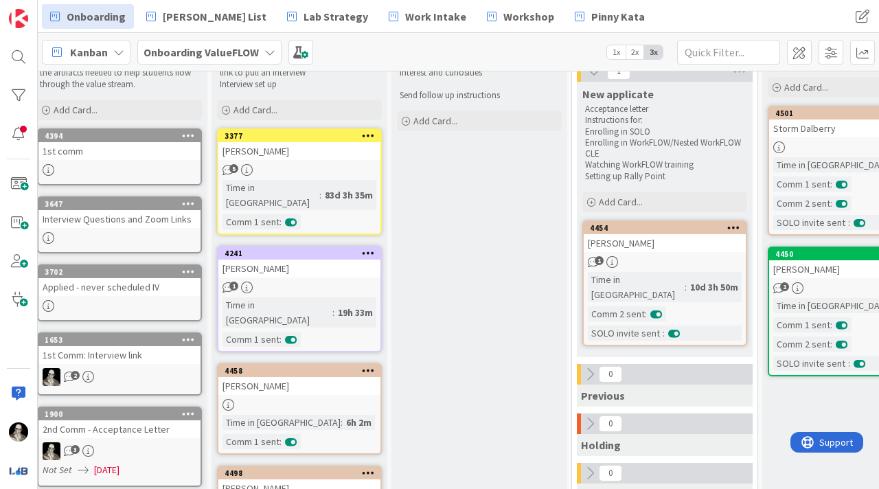
click at [334, 146] on div "[PERSON_NAME]" at bounding box center [299, 151] width 162 height 18
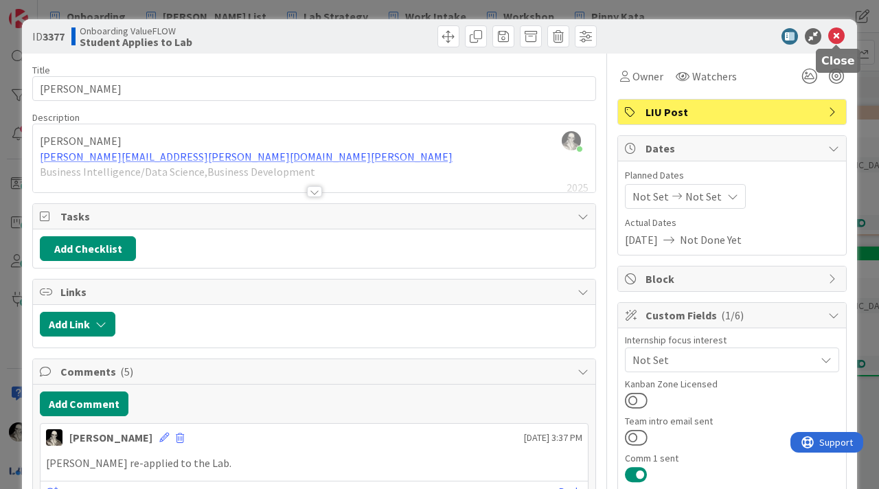
click at [834, 32] on icon at bounding box center [836, 36] width 16 height 16
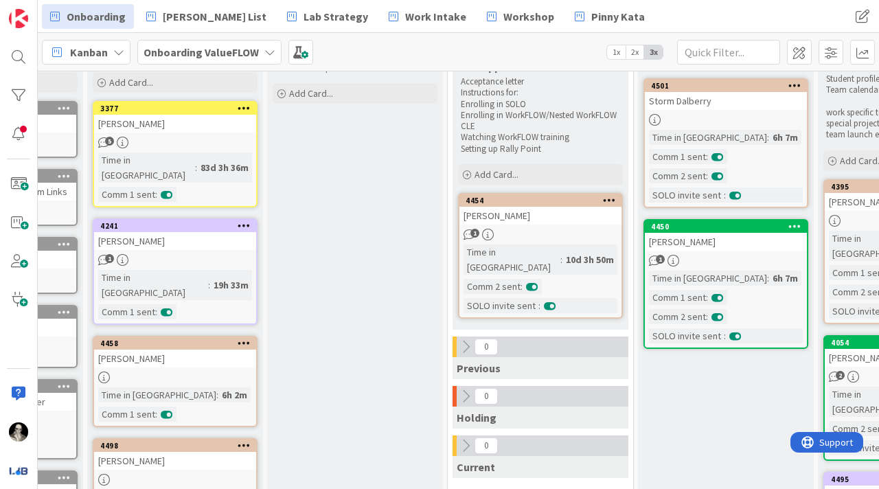
scroll to position [98, 135]
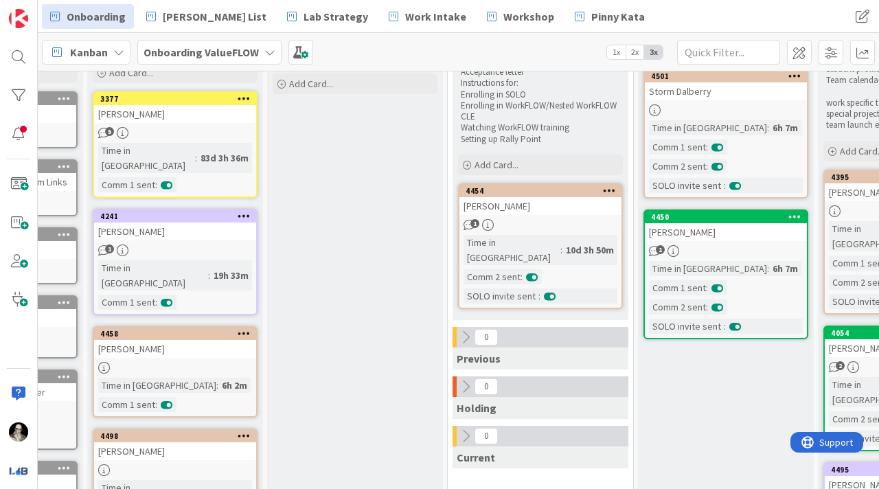
click at [229, 329] on link "4458 [PERSON_NAME] Time in Column : 6h 2m Comm 1 sent :" at bounding box center [175, 371] width 165 height 91
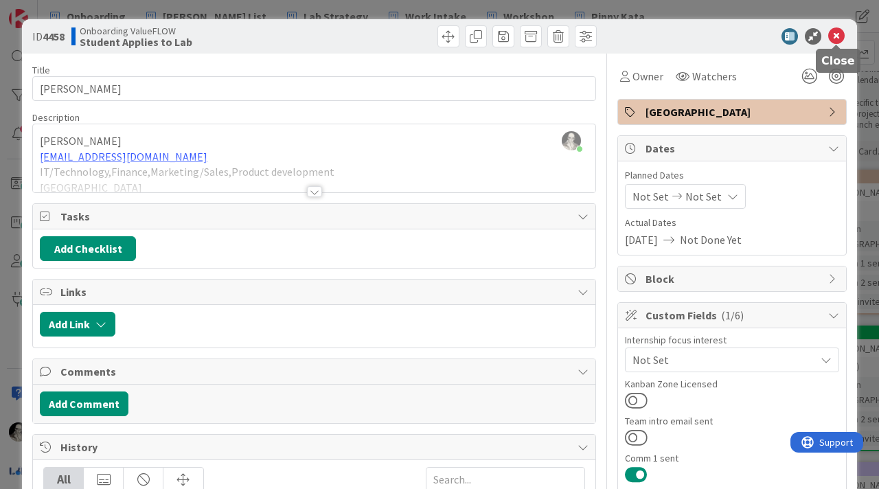
click at [836, 34] on icon at bounding box center [836, 36] width 16 height 16
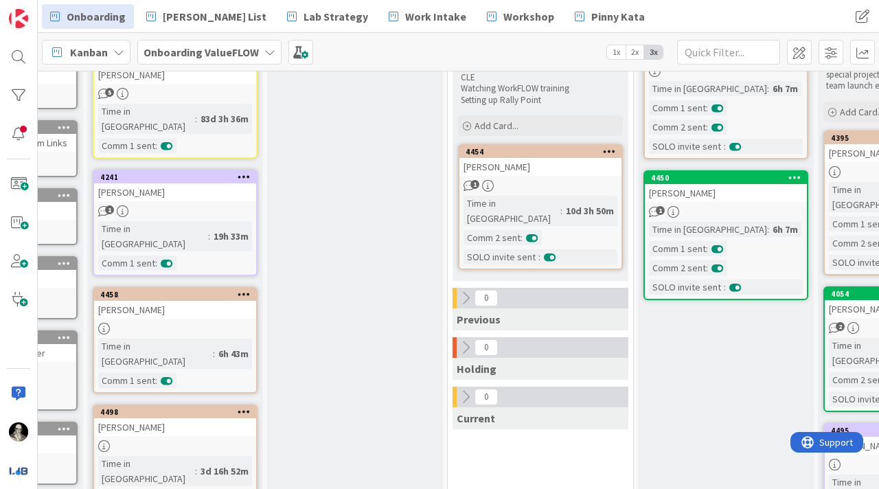
scroll to position [144, 135]
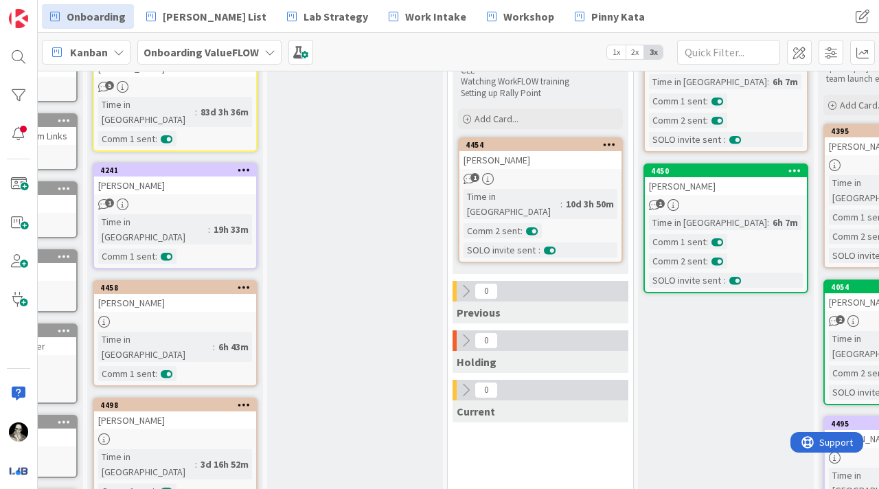
click at [194, 177] on div "[PERSON_NAME]" at bounding box center [175, 186] width 162 height 18
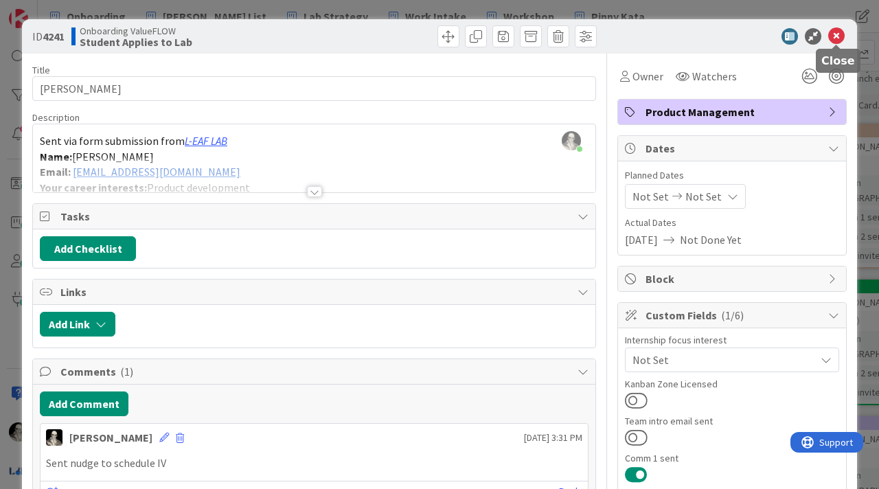
click at [836, 37] on icon at bounding box center [836, 36] width 16 height 16
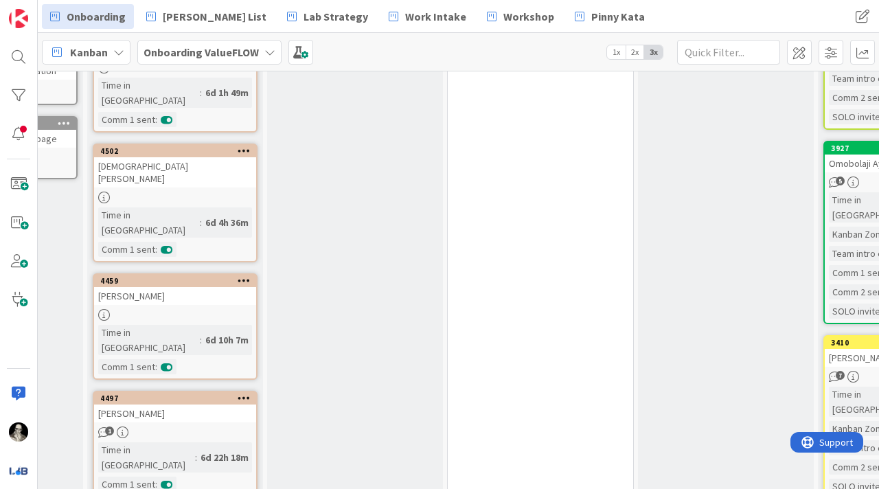
scroll to position [763, 135]
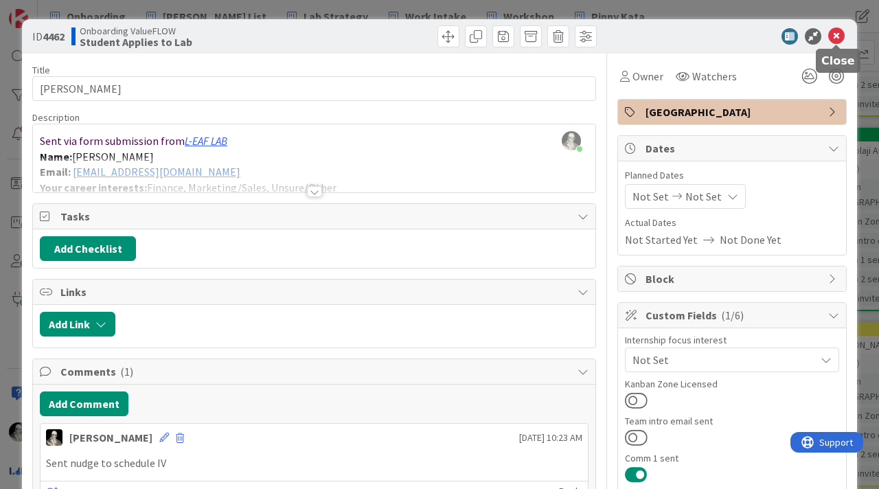
click at [834, 34] on icon at bounding box center [836, 36] width 16 height 16
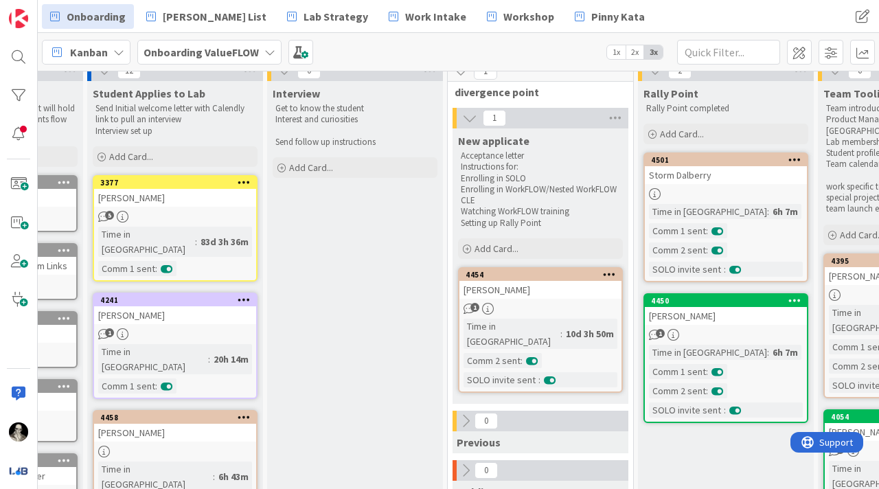
scroll to position [0, 135]
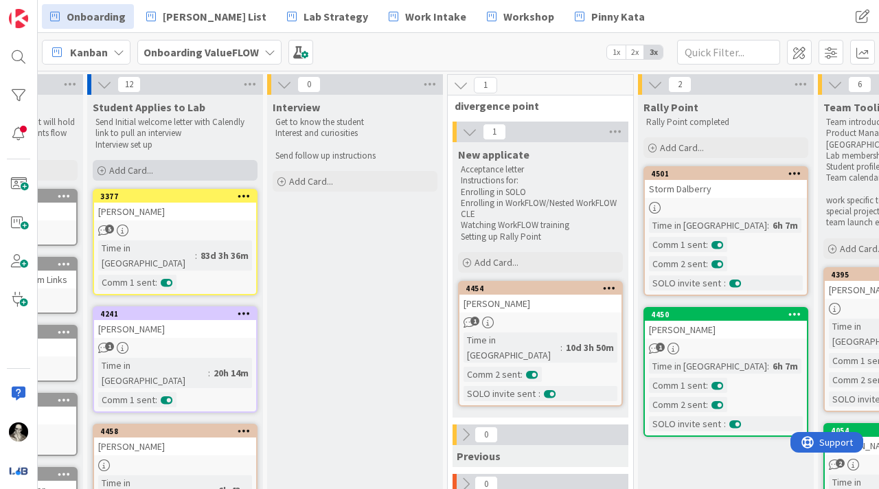
click at [144, 166] on span "Add Card..." at bounding box center [131, 170] width 44 height 12
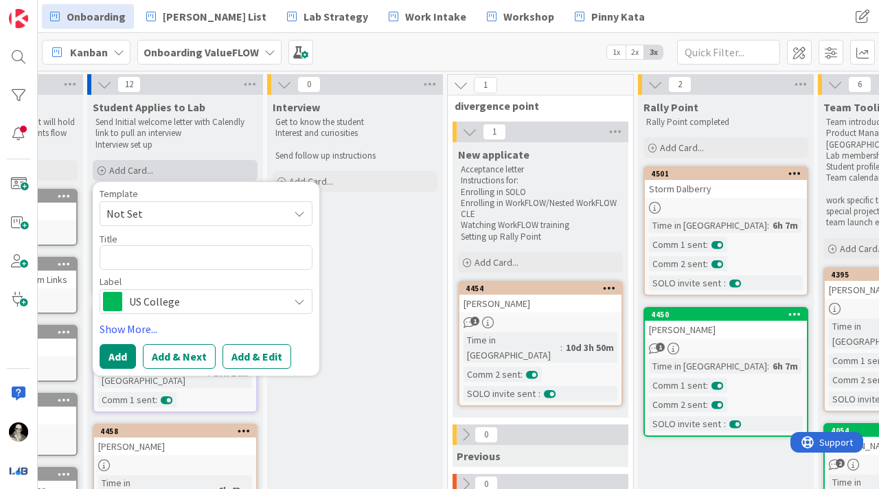
type textarea "x"
type textarea "M"
type textarea "x"
type textarea "Mi"
type textarea "x"
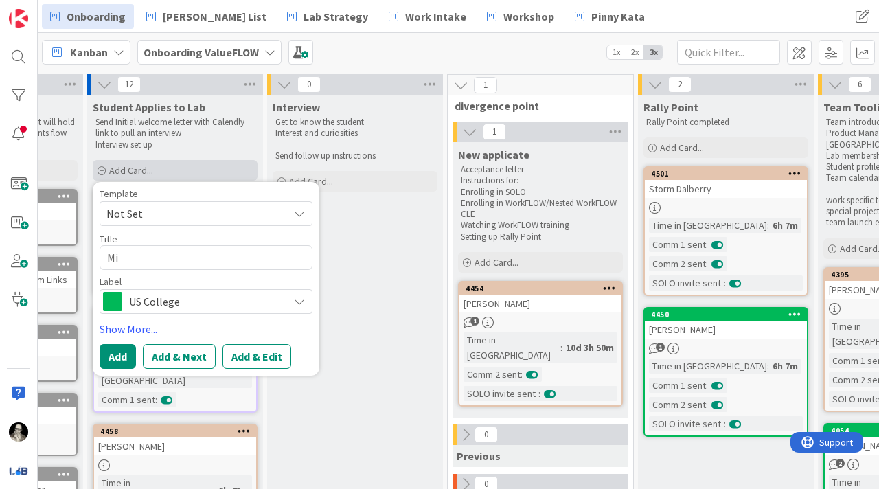
type textarea "Min"
type textarea "x"
type textarea "[PERSON_NAME]"
type textarea "x"
type textarea "[PERSON_NAME]"
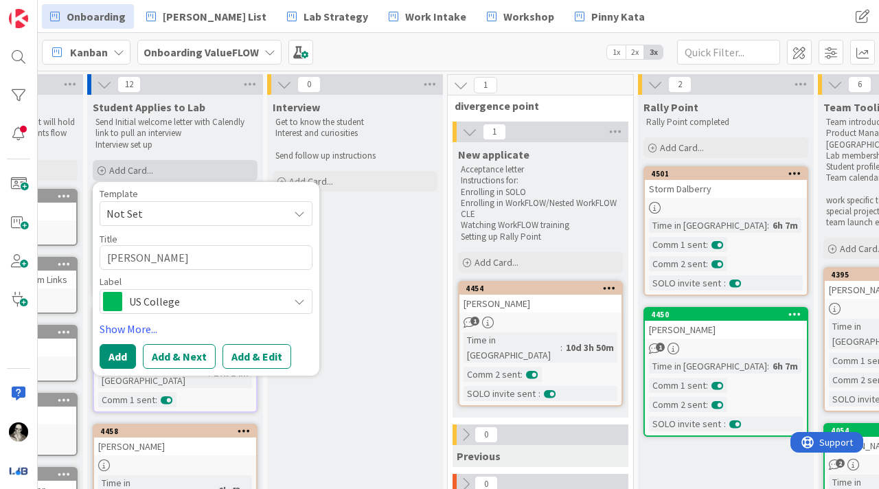
type textarea "x"
type textarea "[PERSON_NAME]"
type textarea "x"
type textarea "[PERSON_NAME]"
type textarea "x"
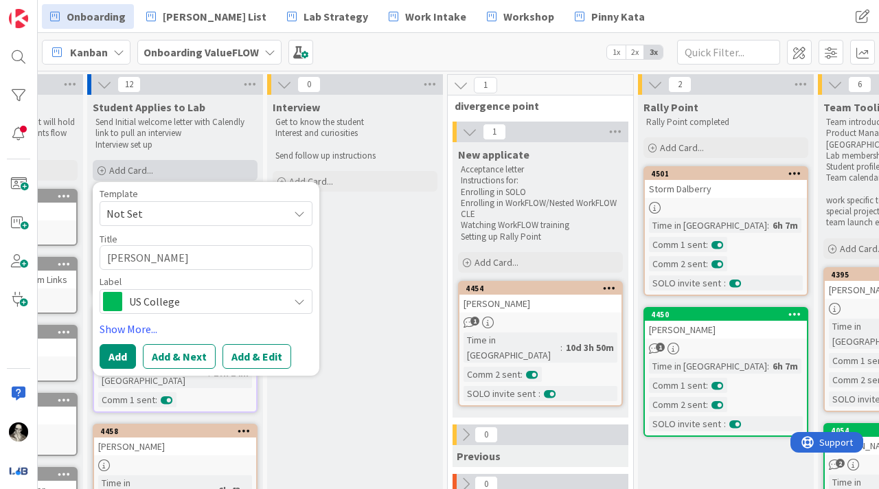
type textarea "[PERSON_NAME]"
type textarea "x"
type textarea "[PERSON_NAME]"
type textarea "x"
type textarea "[PERSON_NAME]"
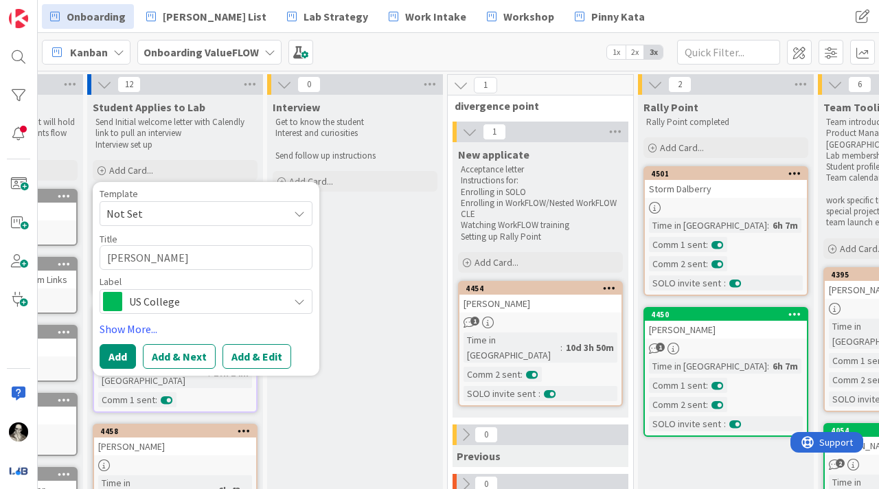
click at [201, 301] on span "US College" at bounding box center [205, 301] width 152 height 19
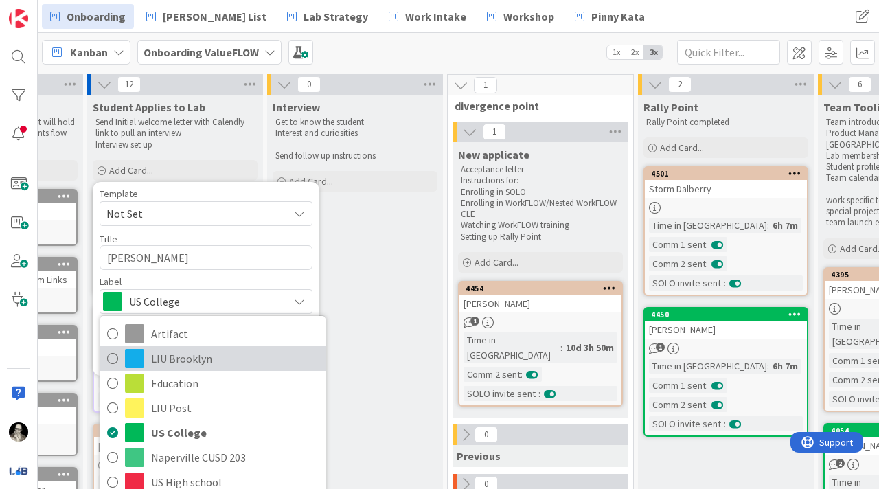
scroll to position [21, 0]
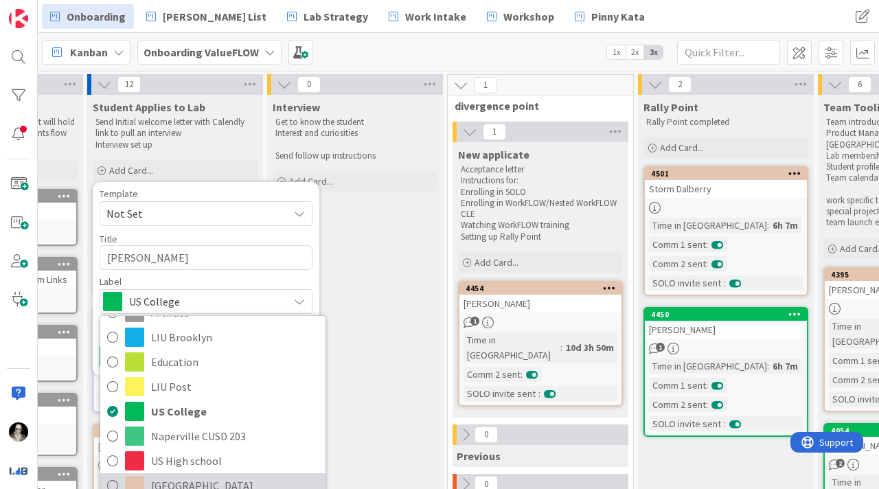
click at [194, 479] on span "[GEOGRAPHIC_DATA]" at bounding box center [235, 485] width 168 height 21
type textarea "x"
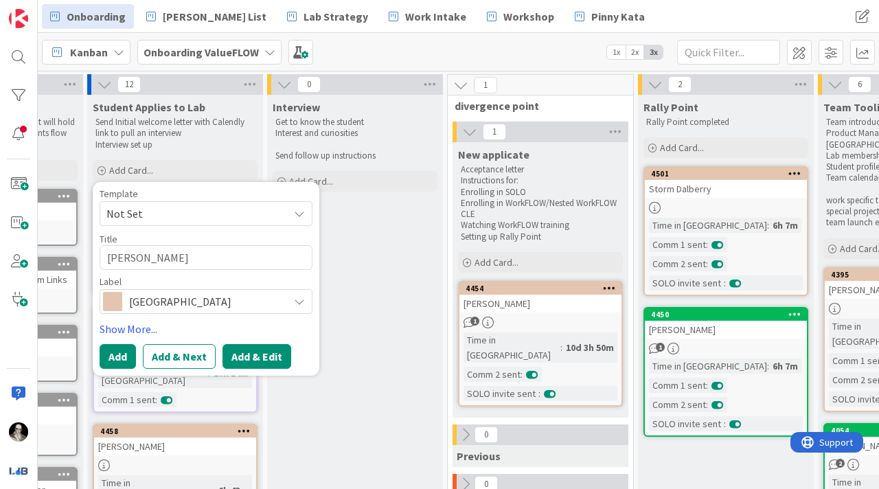
click at [248, 356] on button "Add & Edit" at bounding box center [257, 356] width 69 height 25
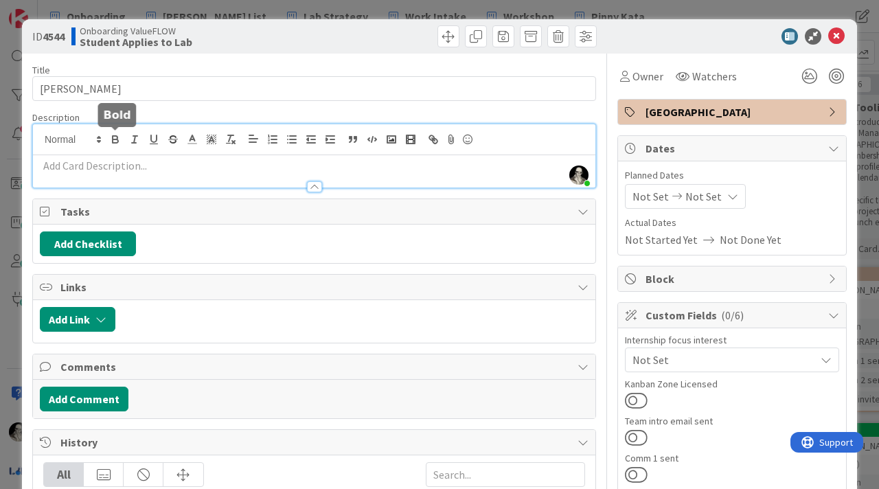
click at [114, 140] on div "[PERSON_NAME] just joined" at bounding box center [314, 155] width 562 height 63
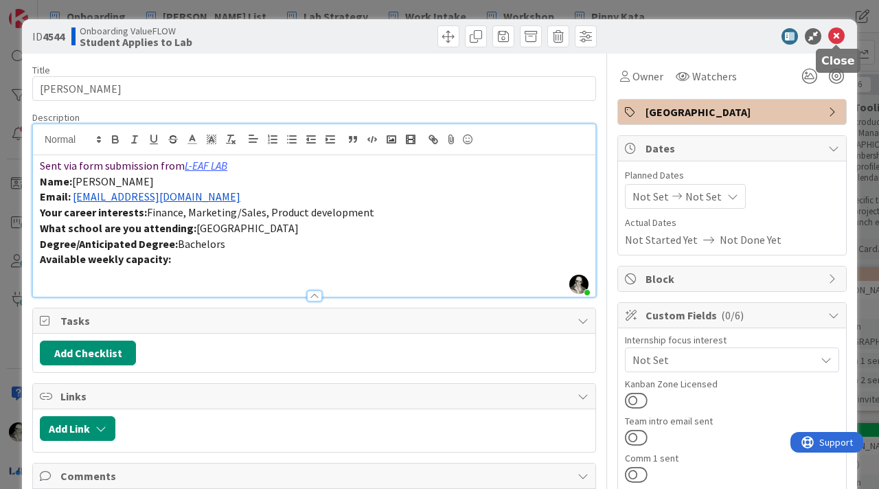
click at [839, 34] on icon at bounding box center [836, 36] width 16 height 16
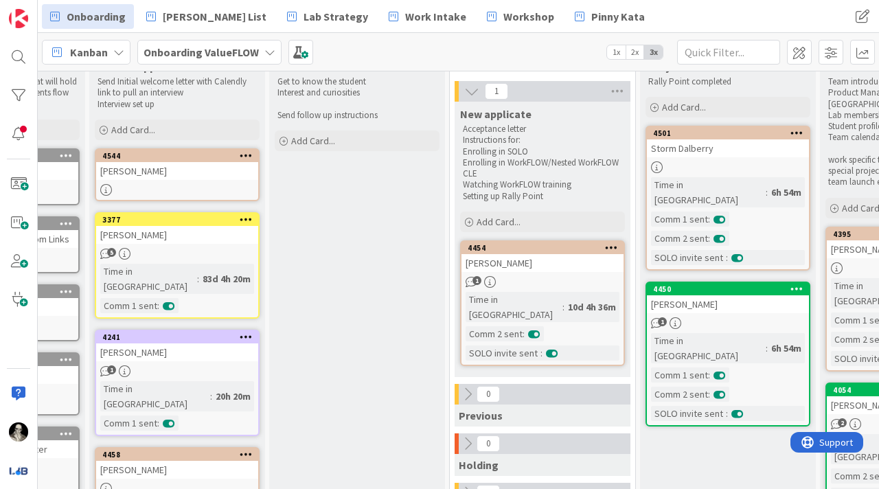
scroll to position [0, 133]
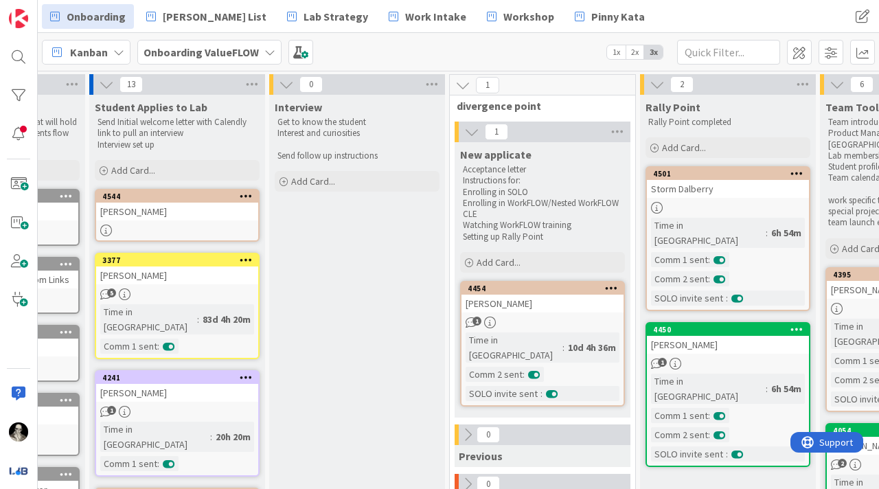
click at [198, 211] on div "[PERSON_NAME]" at bounding box center [177, 212] width 162 height 18
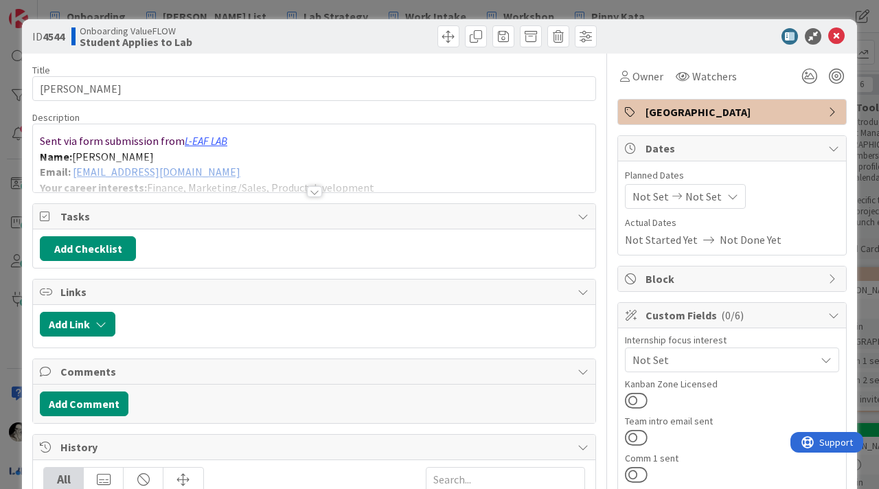
click at [318, 187] on div at bounding box center [314, 191] width 15 height 11
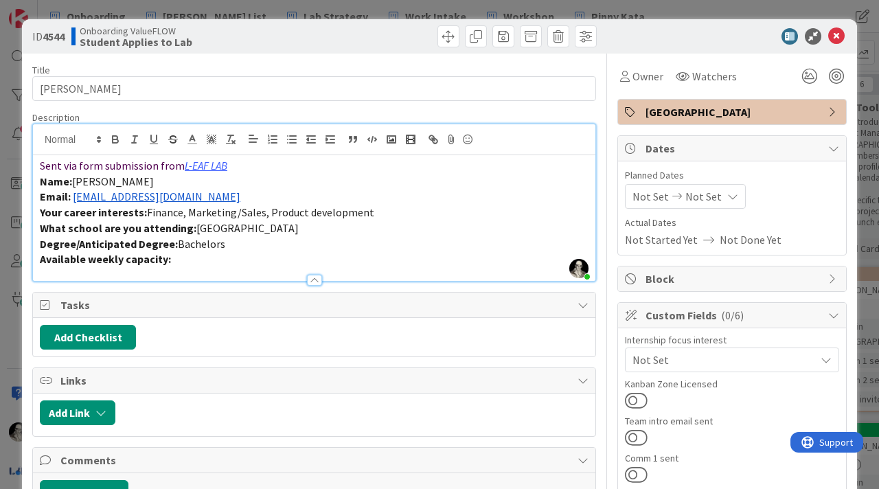
click at [282, 190] on p "Email: [EMAIL_ADDRESS][DOMAIN_NAME]" at bounding box center [314, 197] width 549 height 16
drag, startPoint x: 205, startPoint y: 199, endPoint x: 74, endPoint y: 196, distance: 131.2
click at [74, 195] on p "Email: [EMAIL_ADDRESS][DOMAIN_NAME]" at bounding box center [314, 197] width 549 height 16
copy link "[EMAIL_ADDRESS][DOMAIN_NAME]"
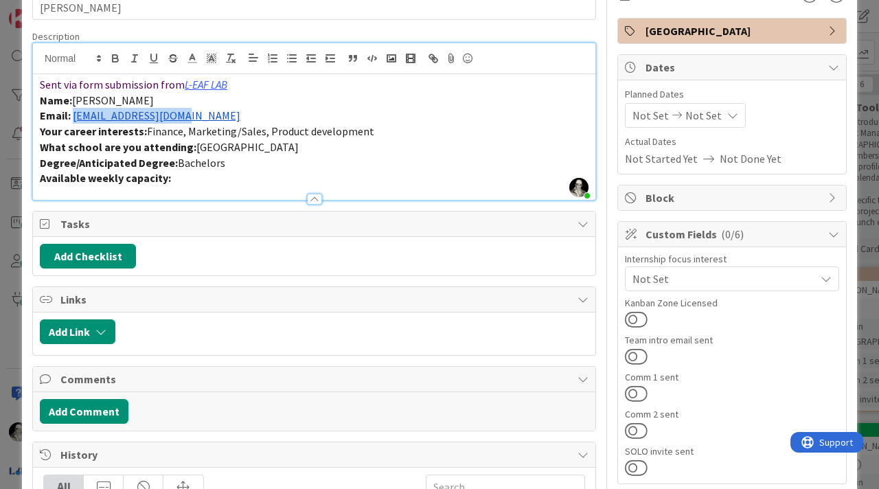
scroll to position [90, 0]
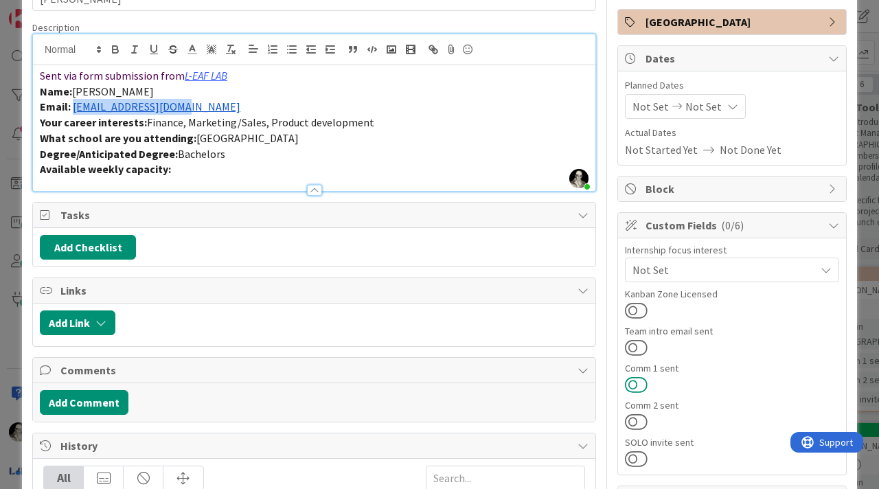
click at [635, 377] on button at bounding box center [636, 385] width 23 height 18
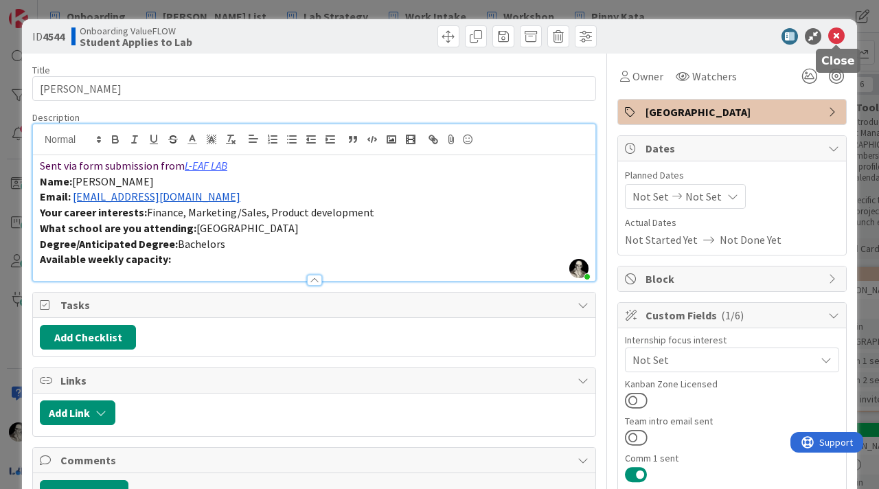
click at [837, 36] on icon at bounding box center [836, 36] width 16 height 16
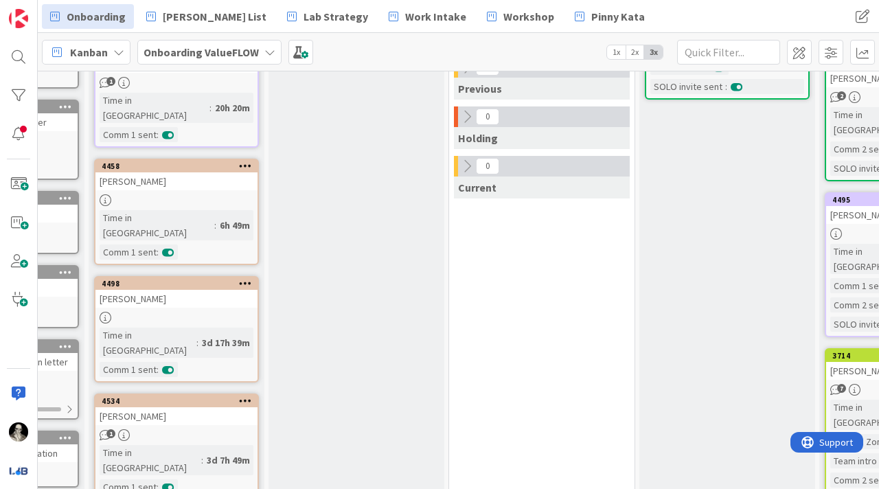
scroll to position [383, 134]
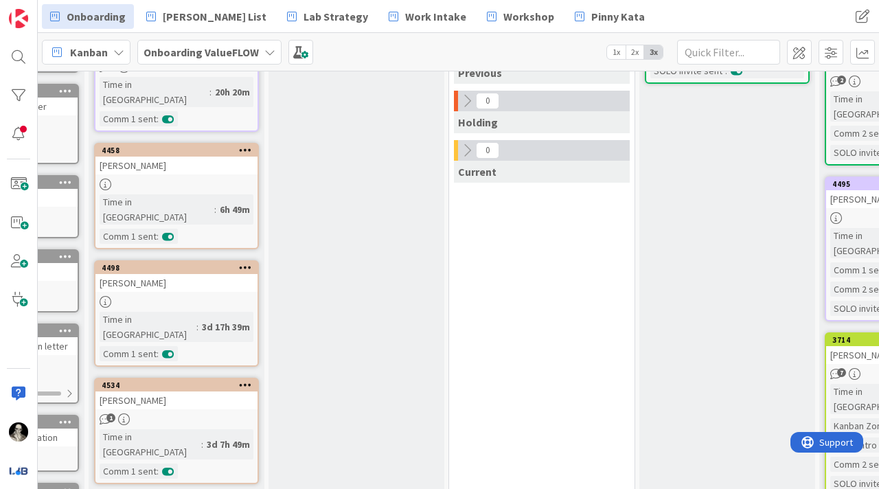
click at [216, 157] on div "[PERSON_NAME]" at bounding box center [176, 166] width 162 height 18
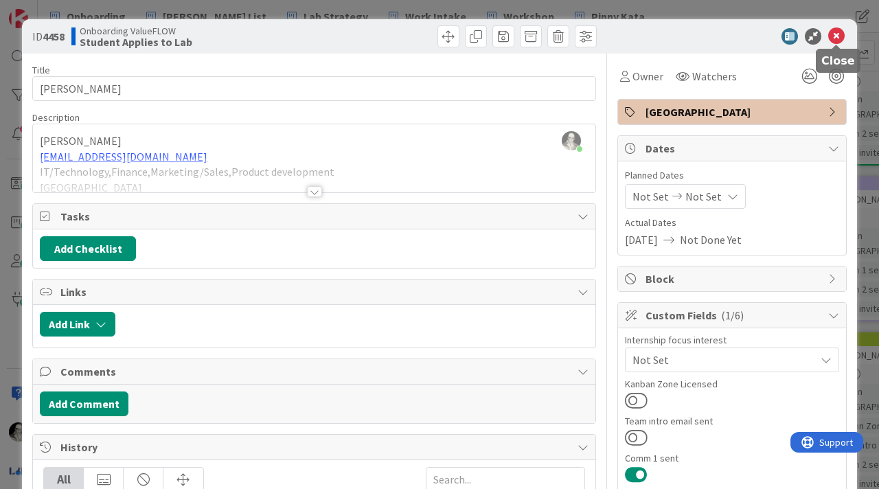
click at [835, 30] on icon at bounding box center [836, 36] width 16 height 16
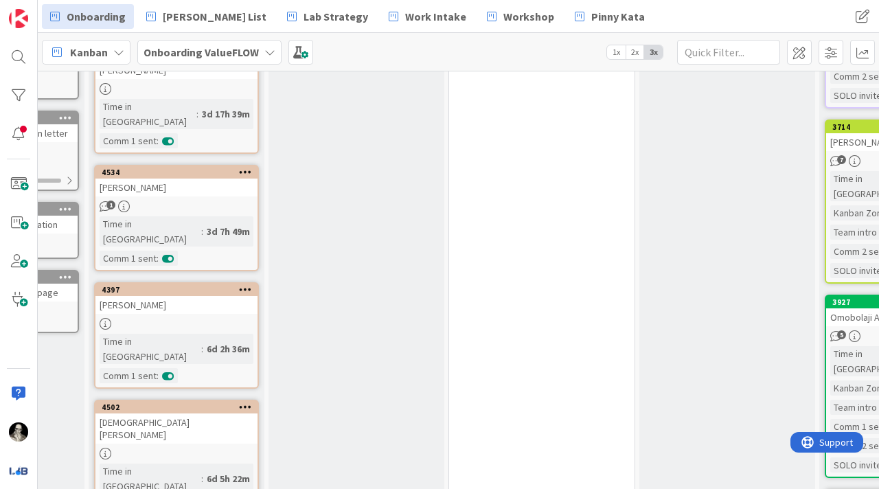
scroll to position [600, 134]
